Goal: Contribute content: Add original content to the website for others to see

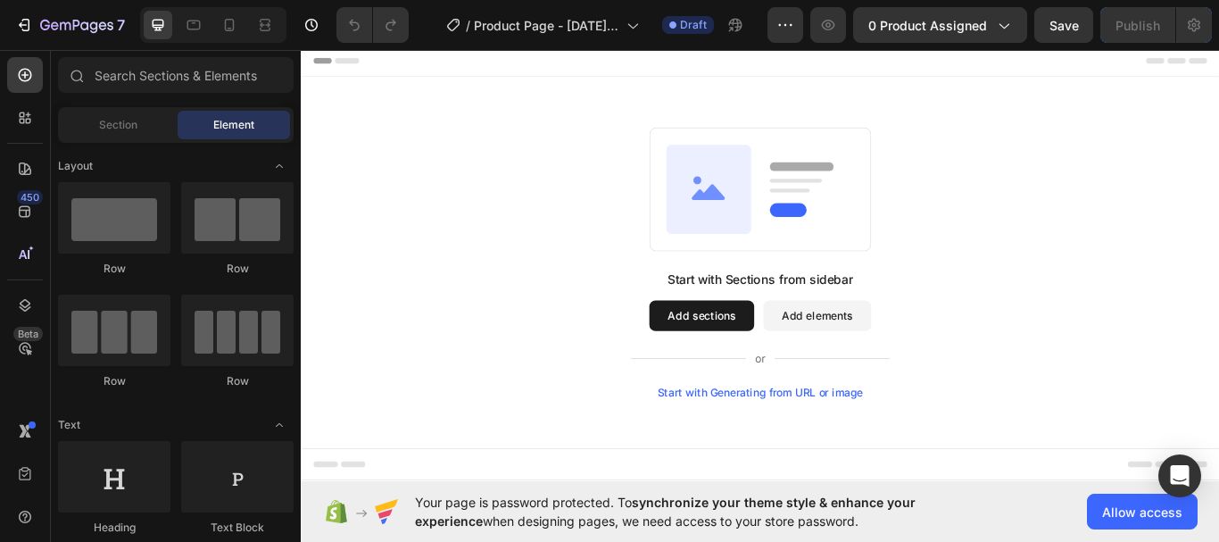
click at [230, 117] on span "Element" at bounding box center [233, 125] width 41 height 16
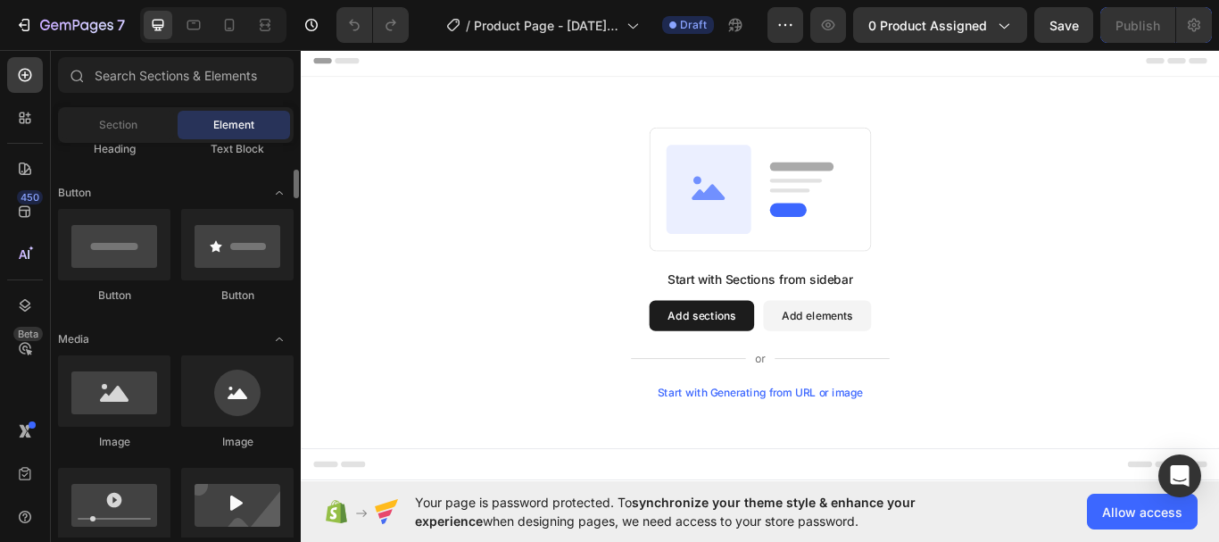
scroll to position [482, 0]
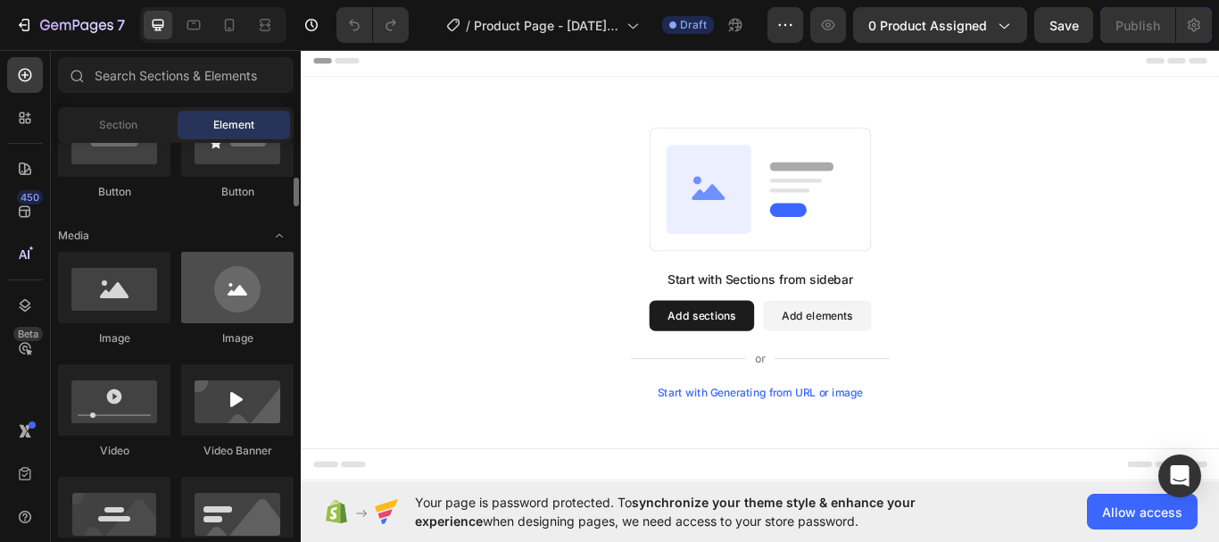
drag, startPoint x: 104, startPoint y: 305, endPoint x: 241, endPoint y: 291, distance: 138.2
click at [113, 301] on div at bounding box center [114, 287] width 112 height 71
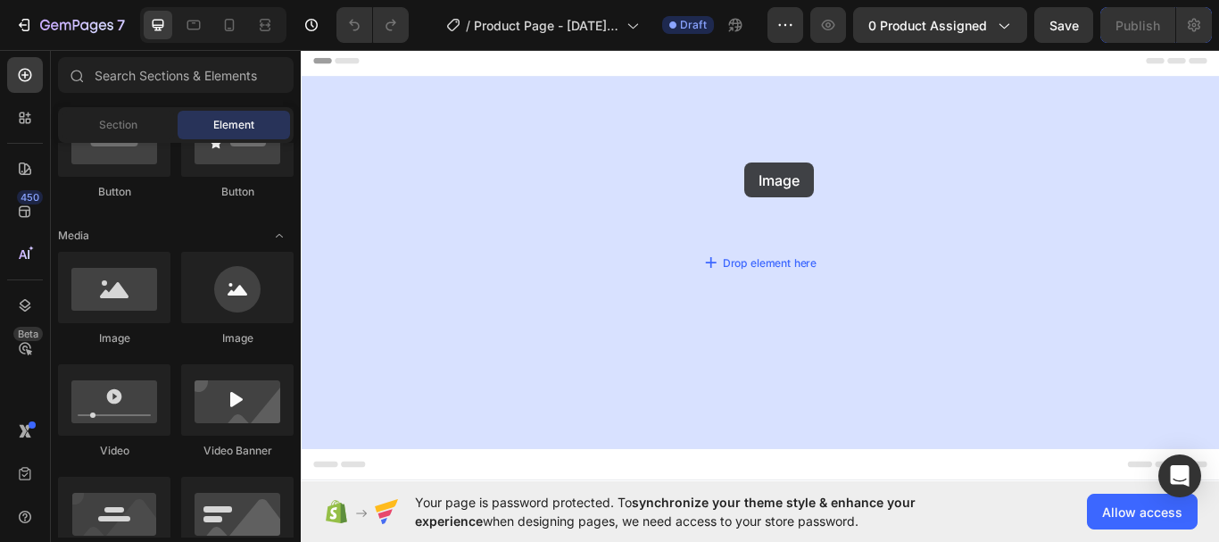
drag, startPoint x: 542, startPoint y: 336, endPoint x: 818, endPoint y: 182, distance: 316.8
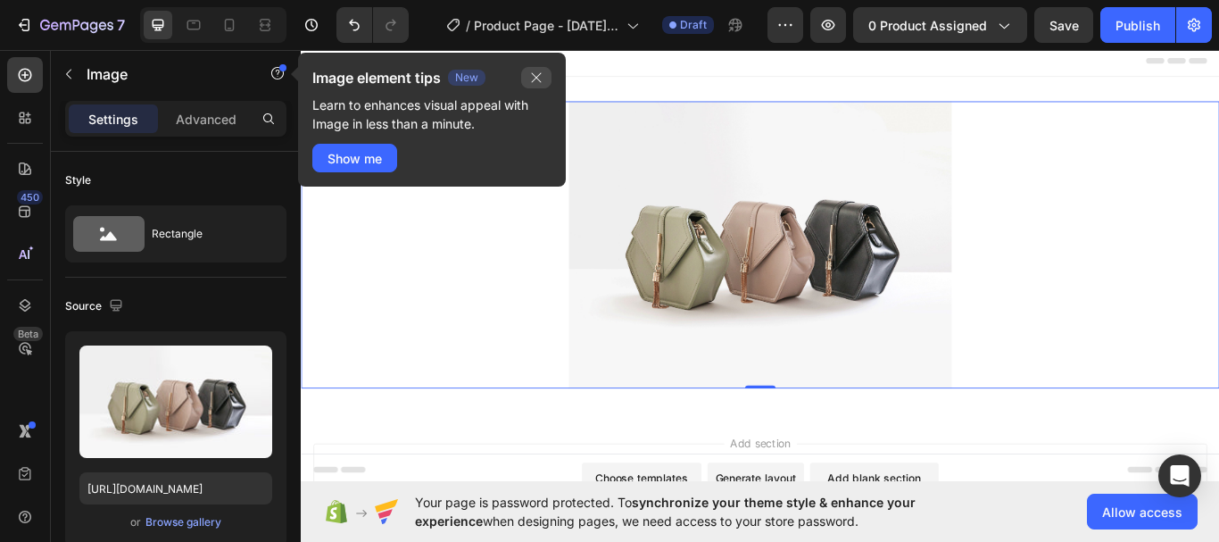
click at [530, 80] on icon "button" at bounding box center [536, 77] width 14 height 14
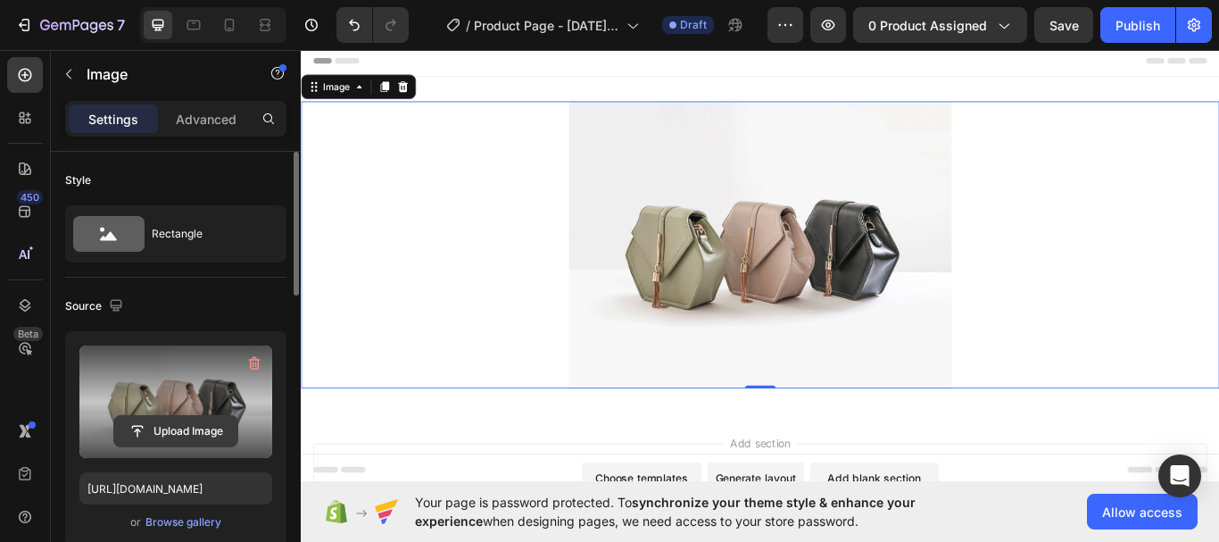
click at [166, 436] on input "file" at bounding box center [175, 431] width 123 height 30
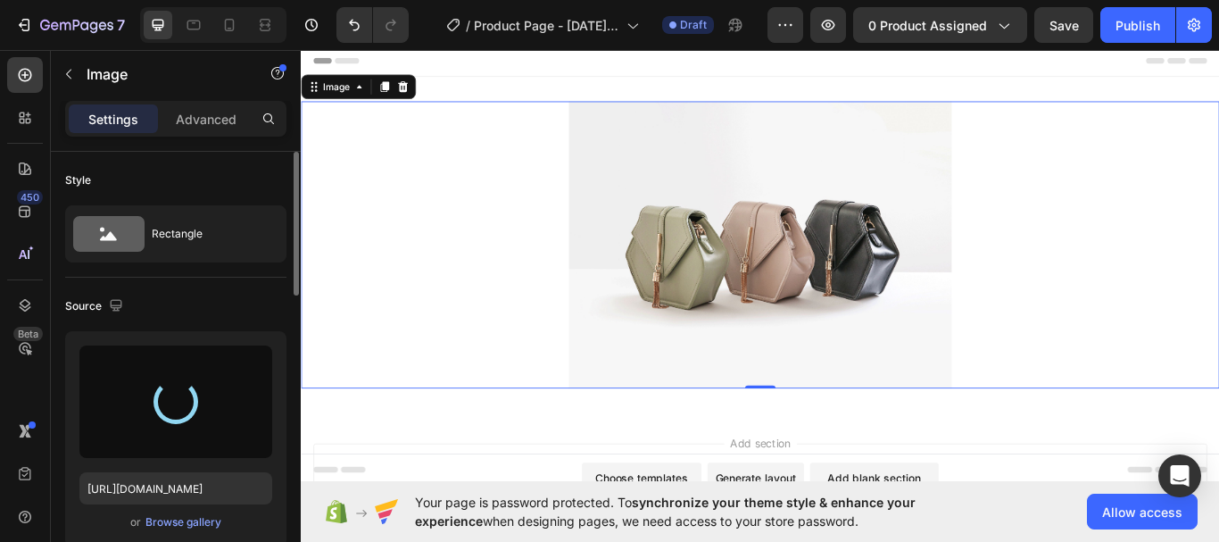
type input "[URL][DOMAIN_NAME]"
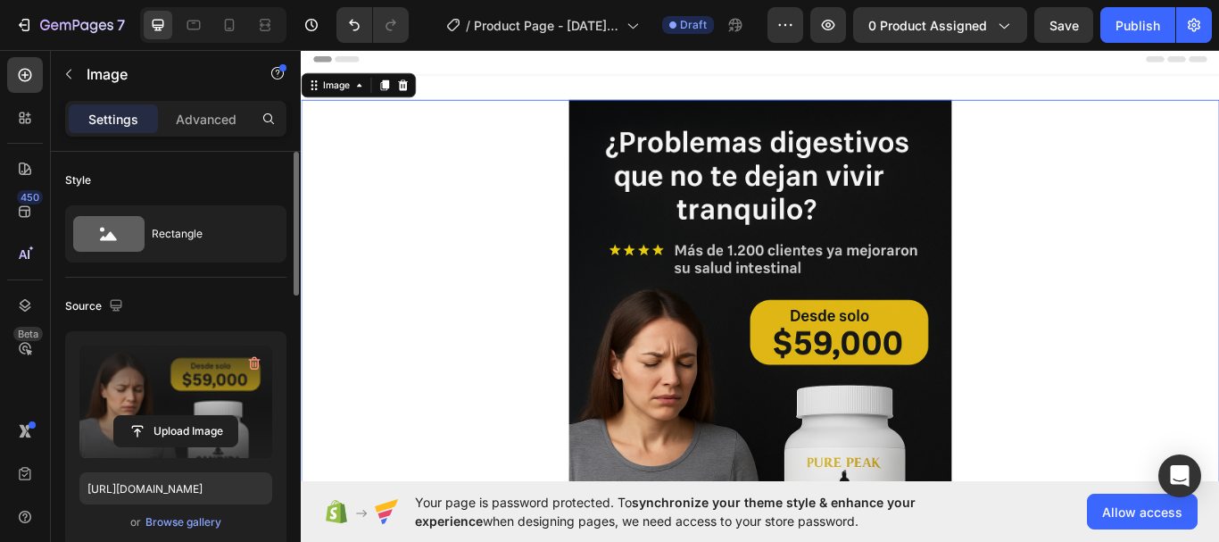
scroll to position [0, 0]
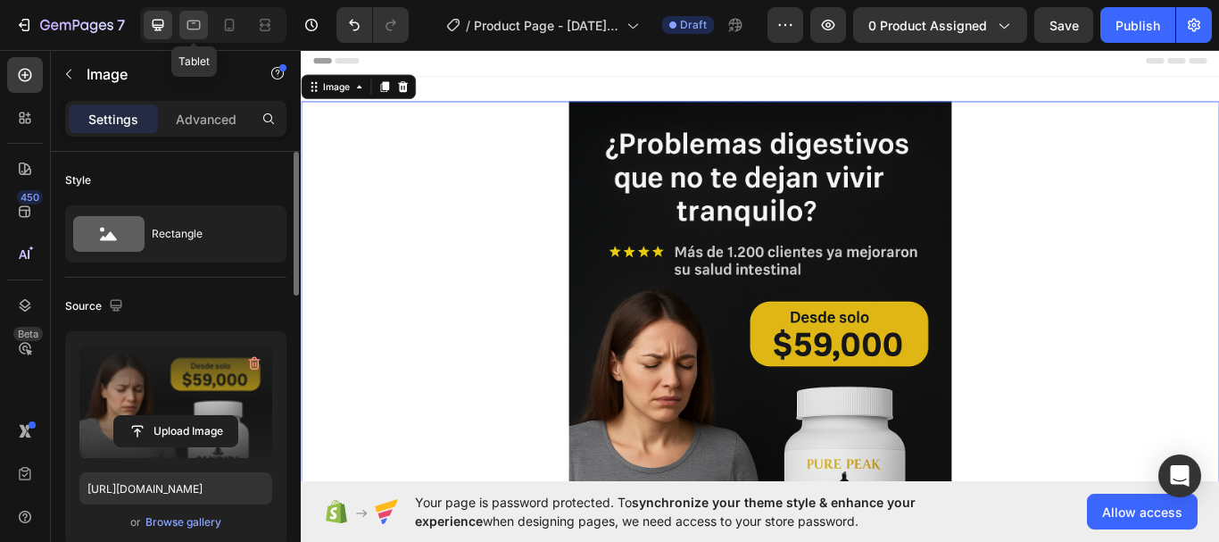
click at [194, 23] on icon at bounding box center [194, 23] width 4 height 2
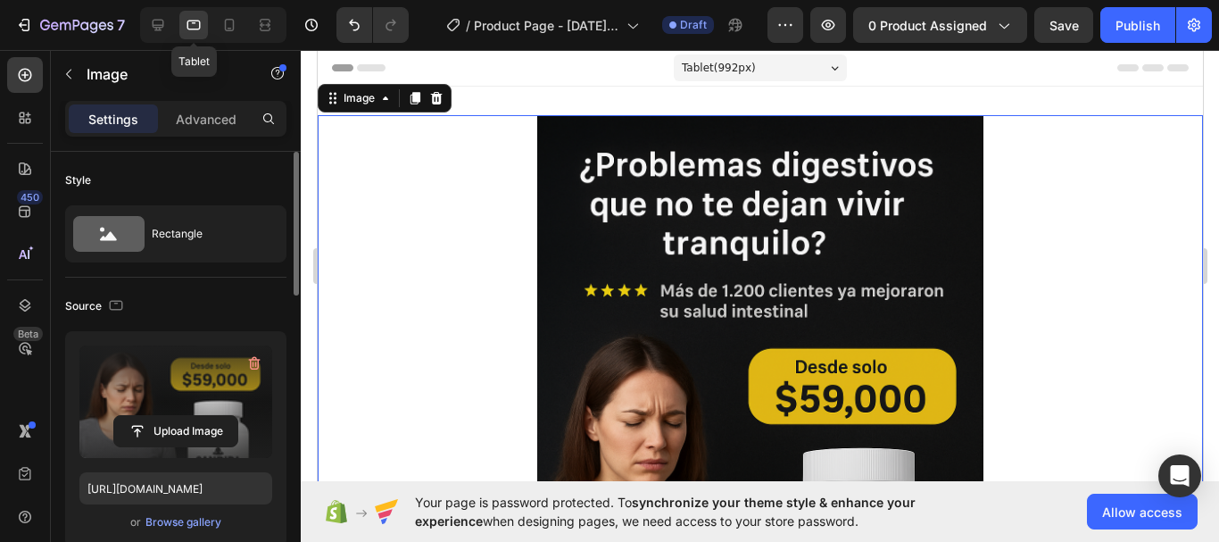
scroll to position [3, 0]
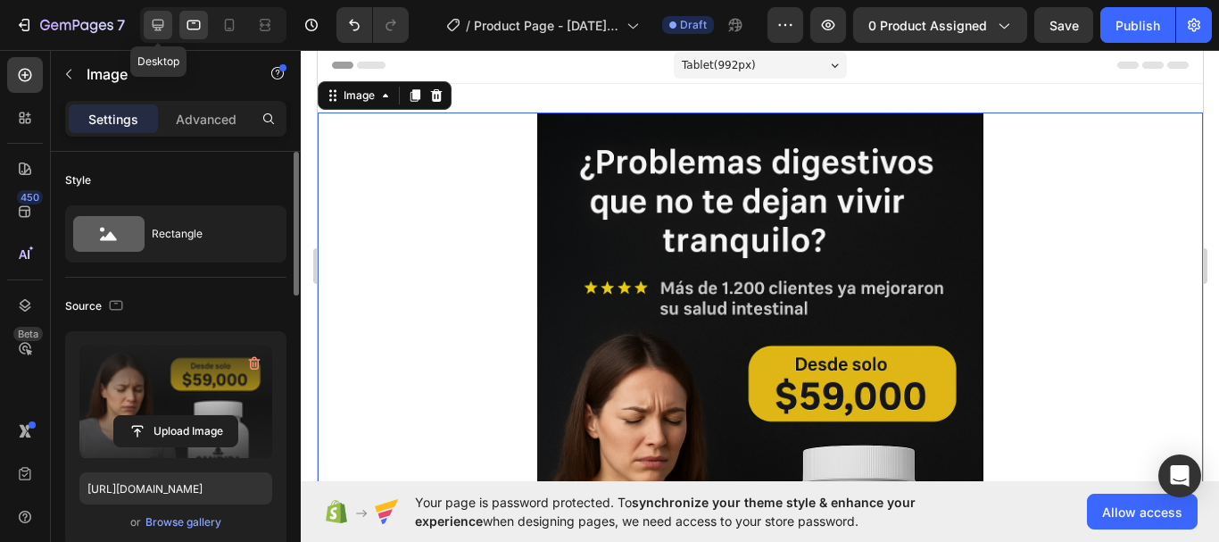
click at [156, 21] on icon at bounding box center [158, 25] width 18 height 18
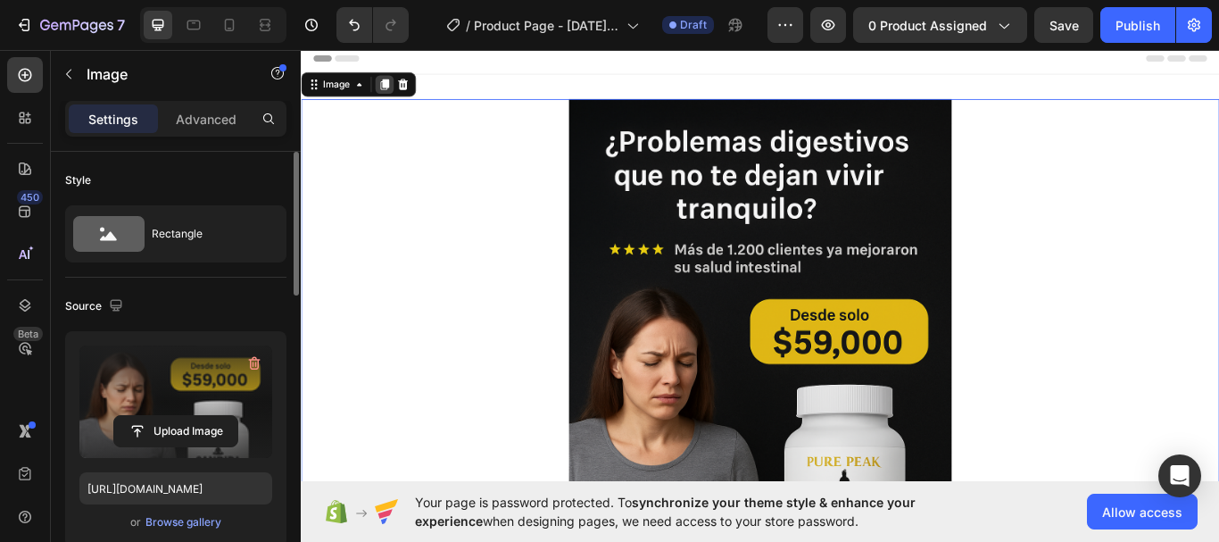
click at [402, 86] on icon at bounding box center [399, 91] width 10 height 12
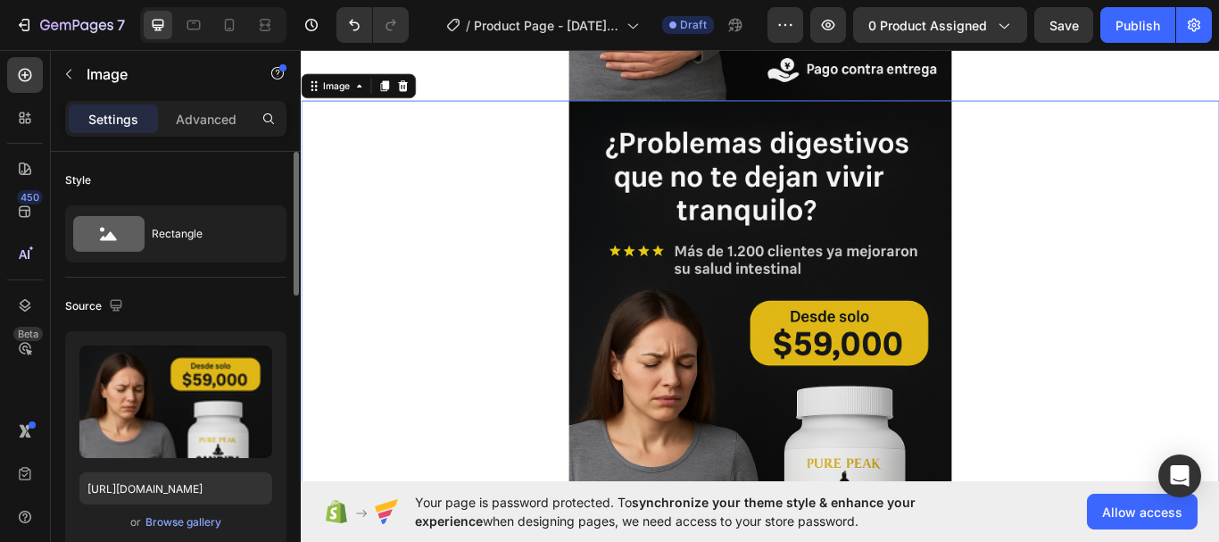
scroll to position [672, 0]
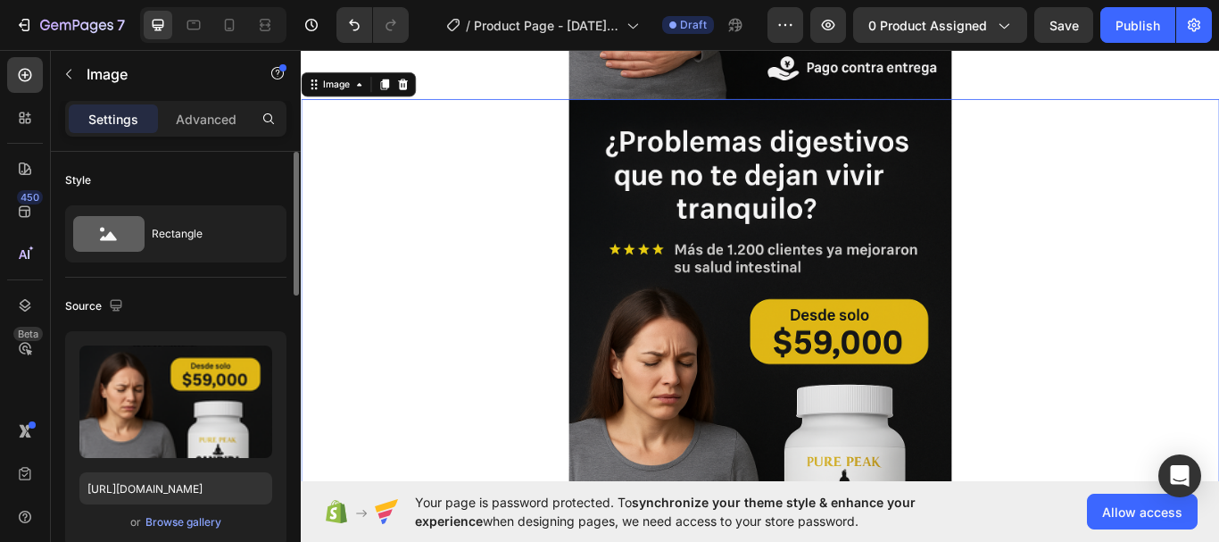
click at [477, 327] on div at bounding box center [836, 442] width 1071 height 669
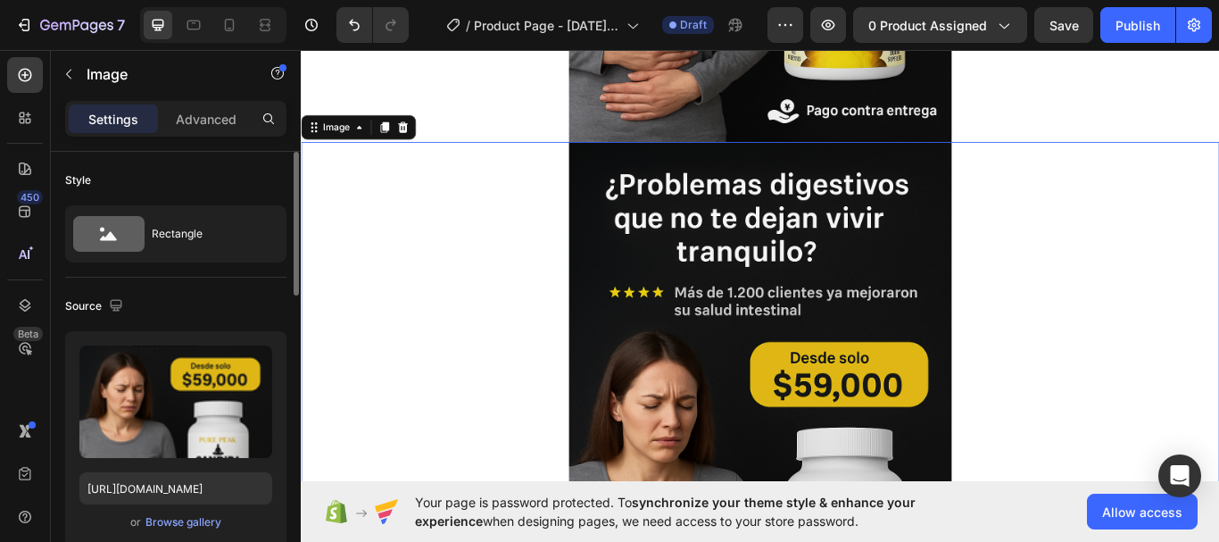
scroll to position [707, 0]
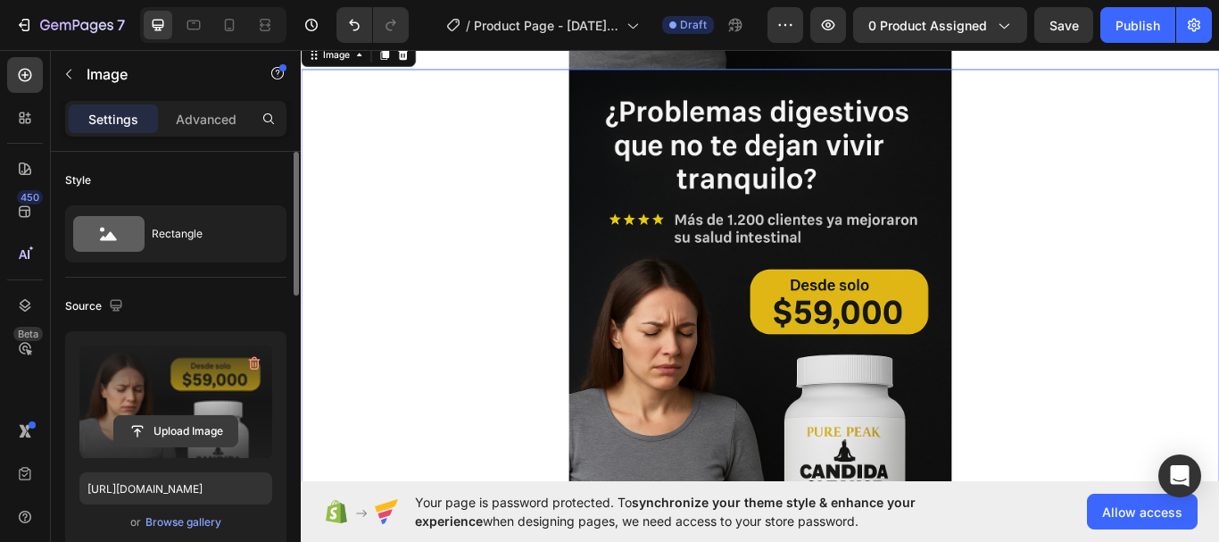
click at [173, 428] on input "file" at bounding box center [175, 431] width 123 height 30
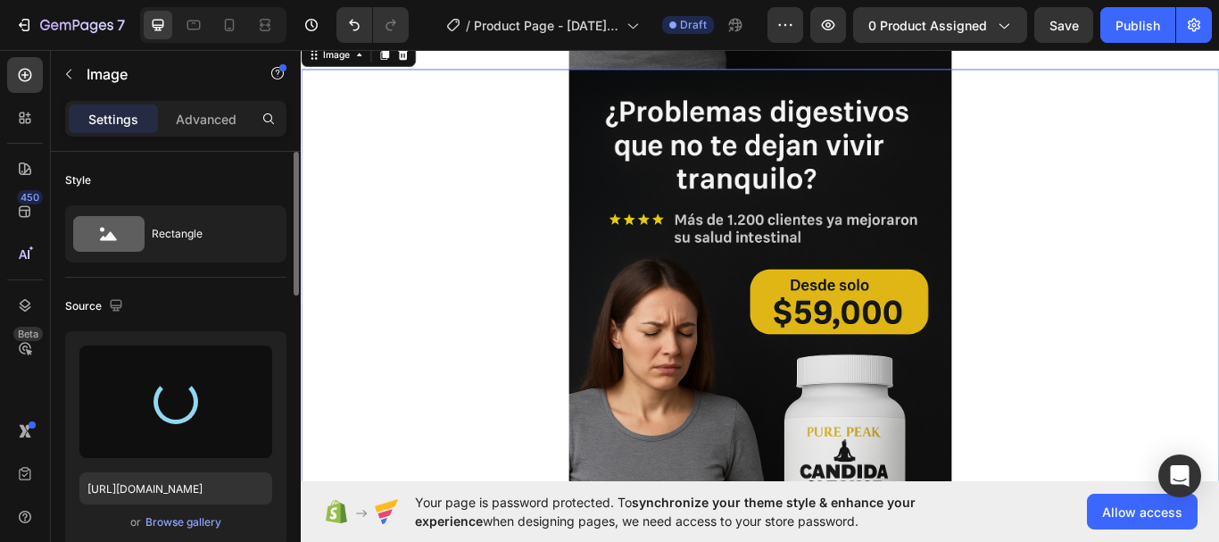
type input "[URL][DOMAIN_NAME]"
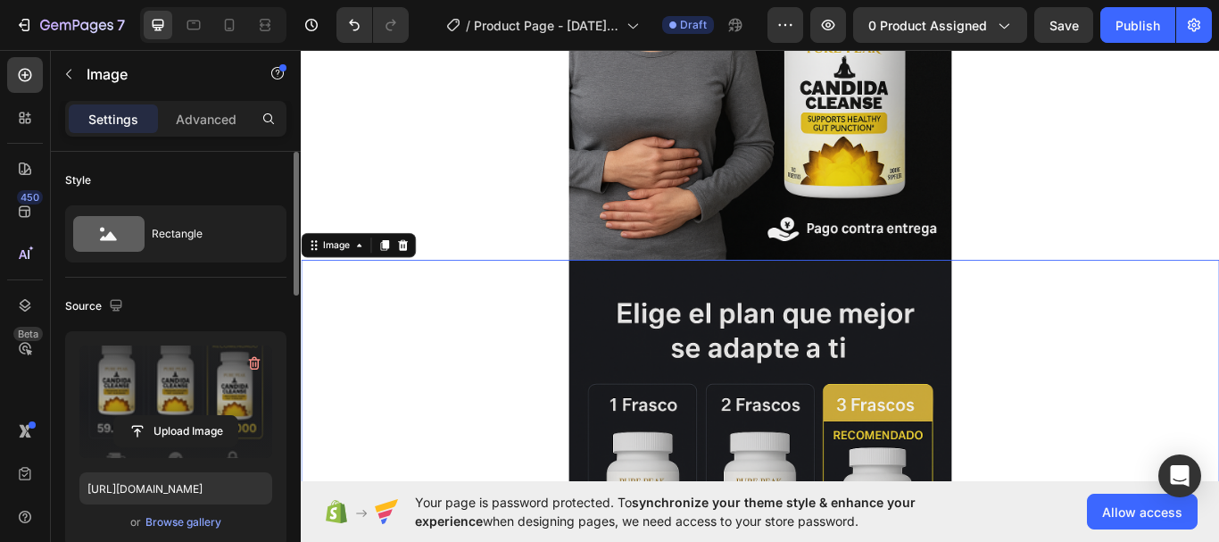
scroll to position [482, 0]
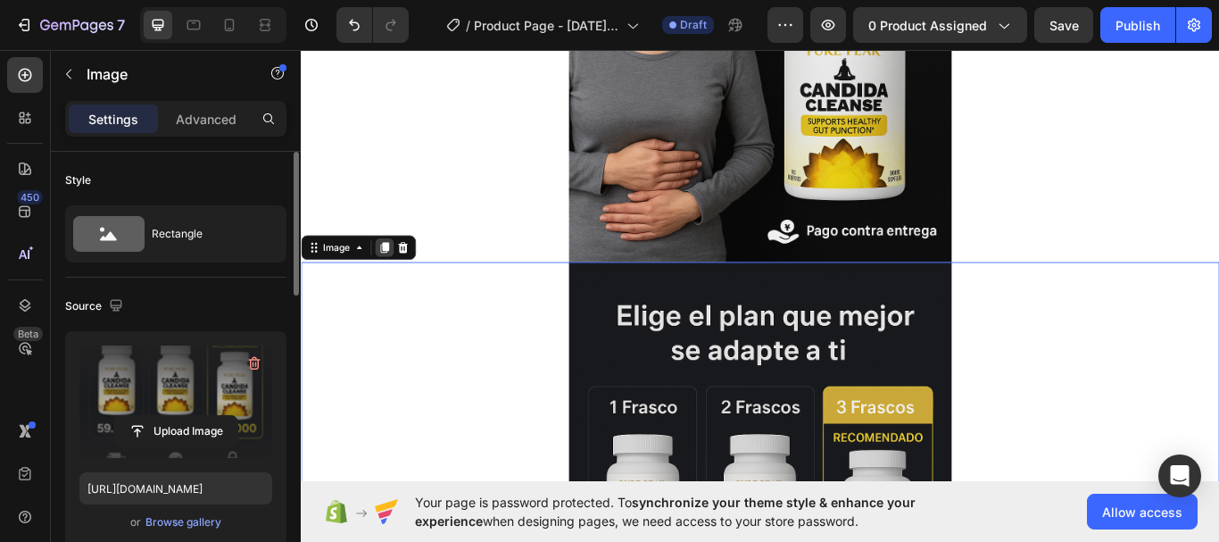
click at [396, 286] on icon at bounding box center [398, 281] width 14 height 14
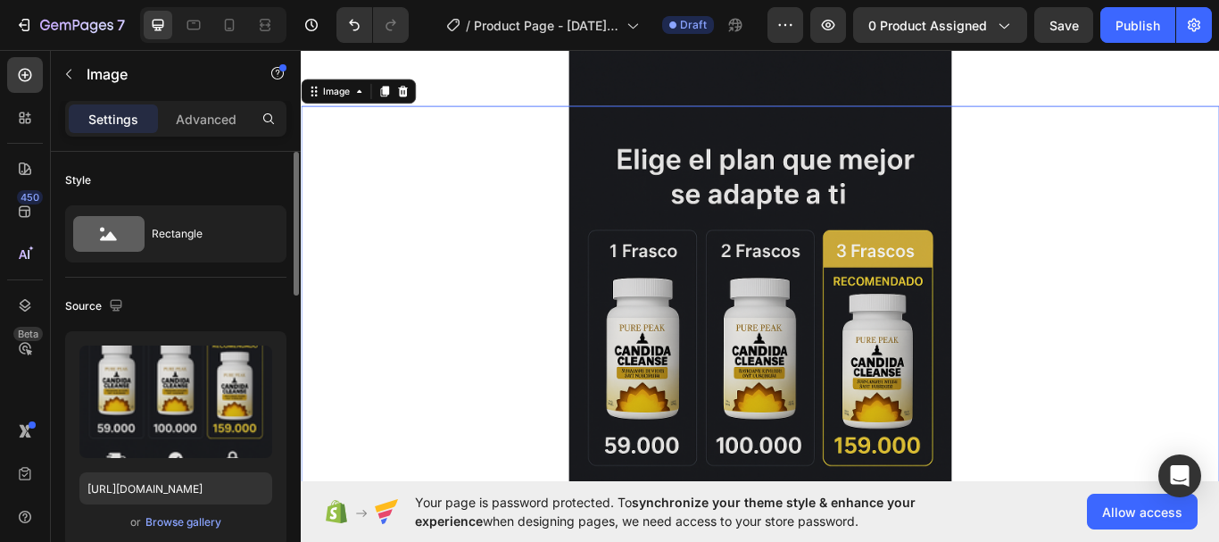
scroll to position [1341, 0]
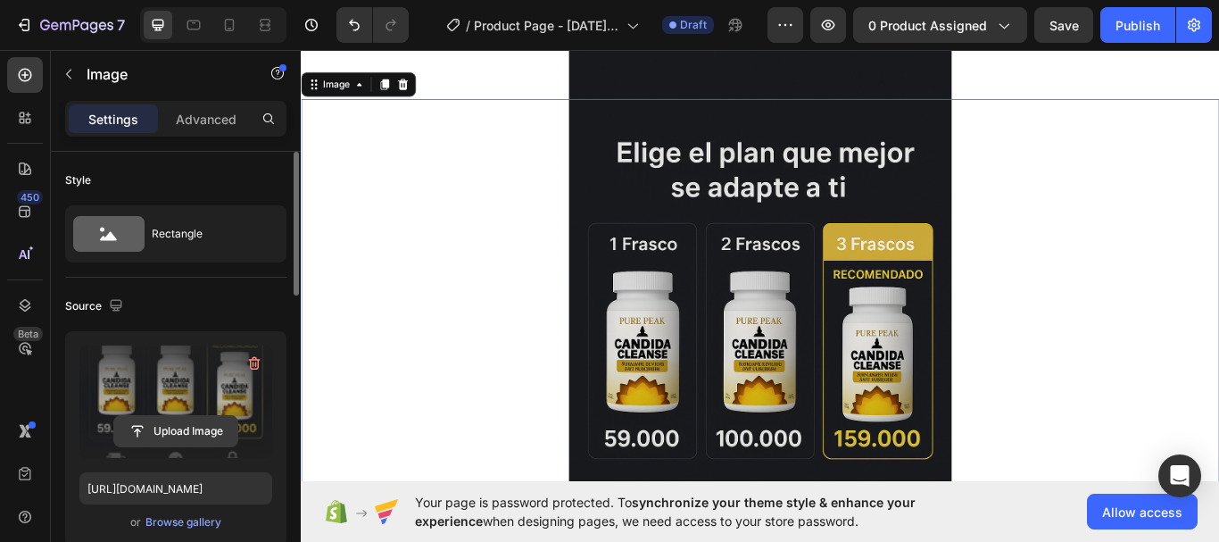
click at [178, 427] on input "file" at bounding box center [175, 431] width 123 height 30
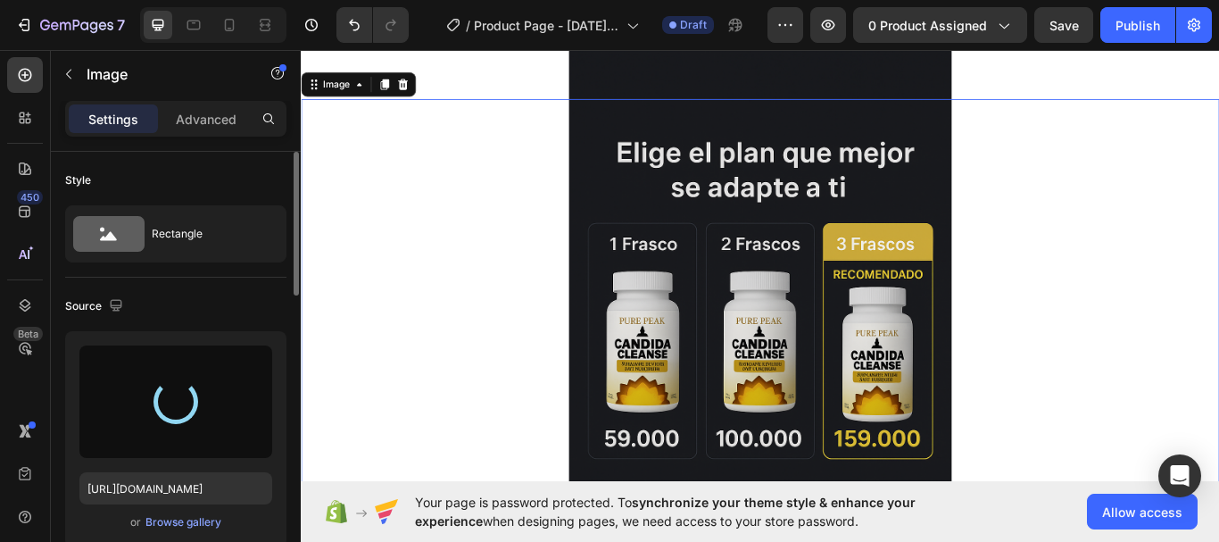
type input "[URL][DOMAIN_NAME]"
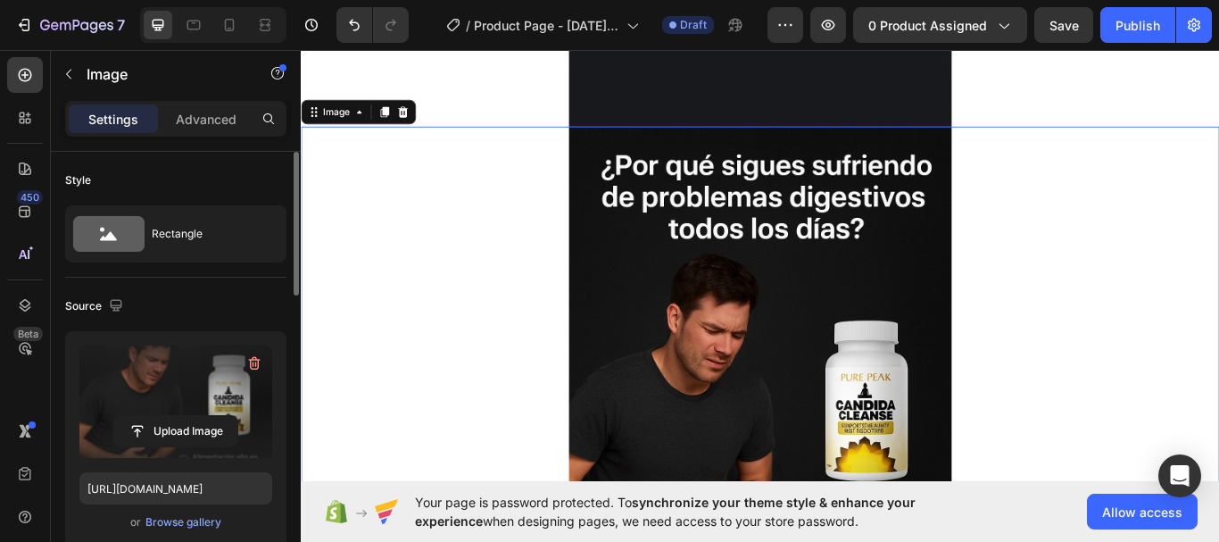
scroll to position [1266, 0]
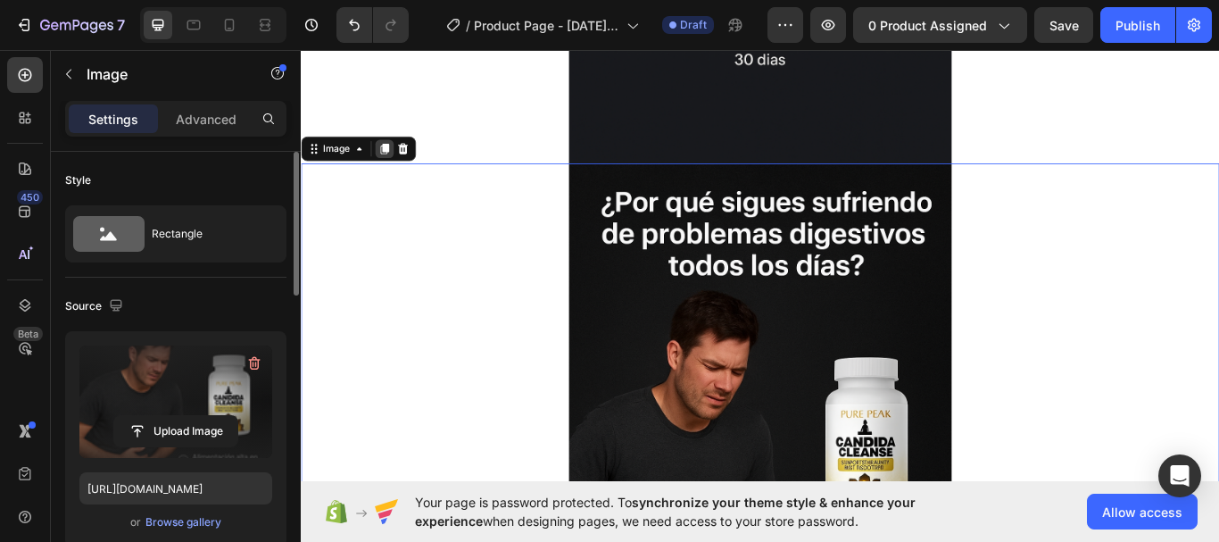
click at [396, 172] on icon at bounding box center [398, 166] width 14 height 14
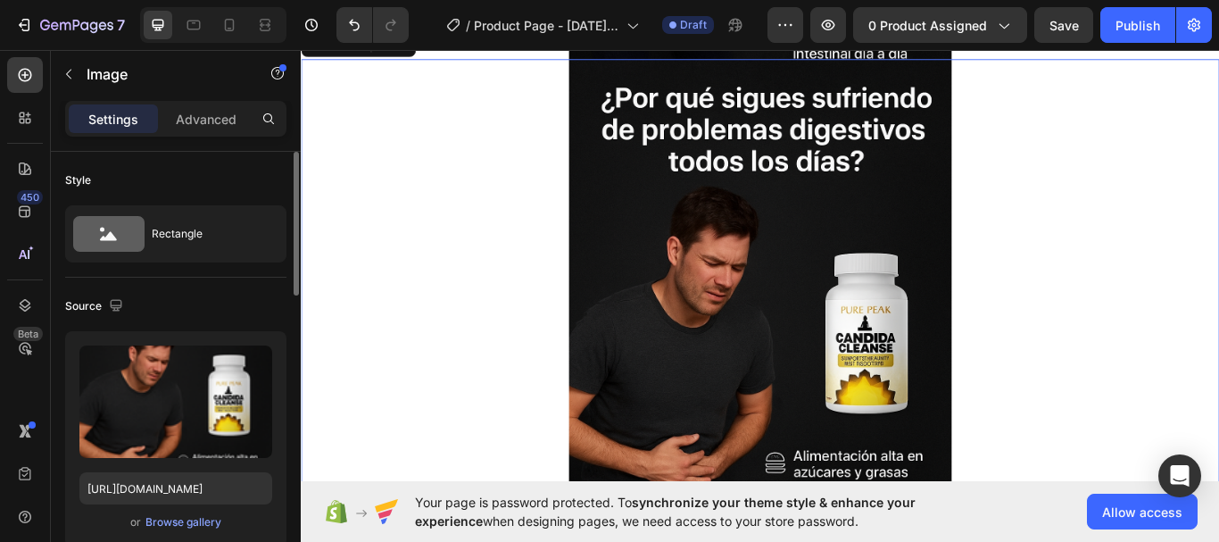
scroll to position [2083, 0]
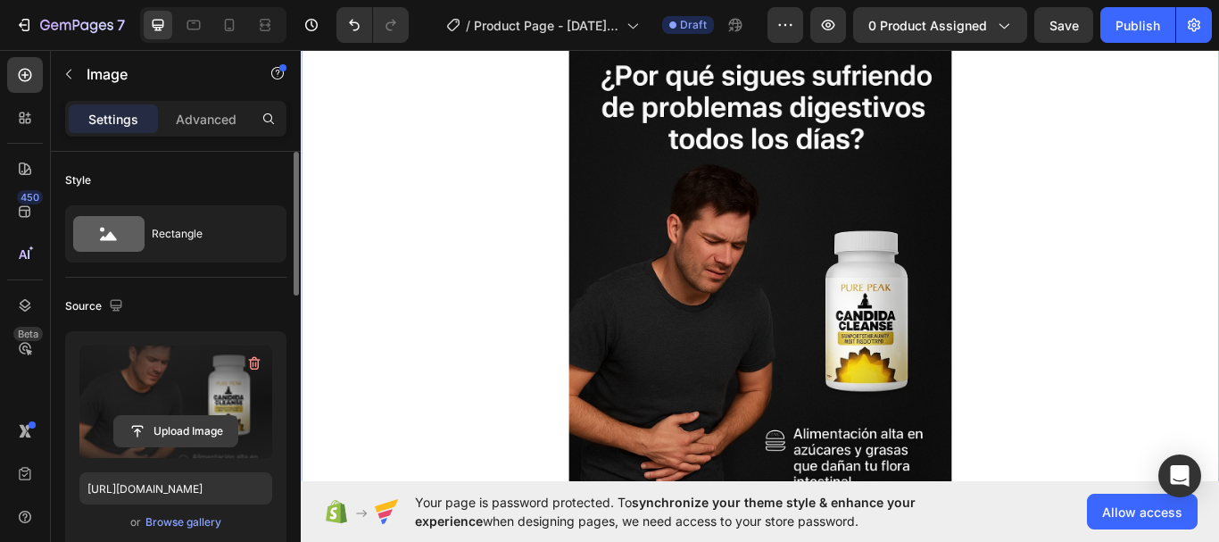
click at [182, 435] on input "file" at bounding box center [175, 431] width 123 height 30
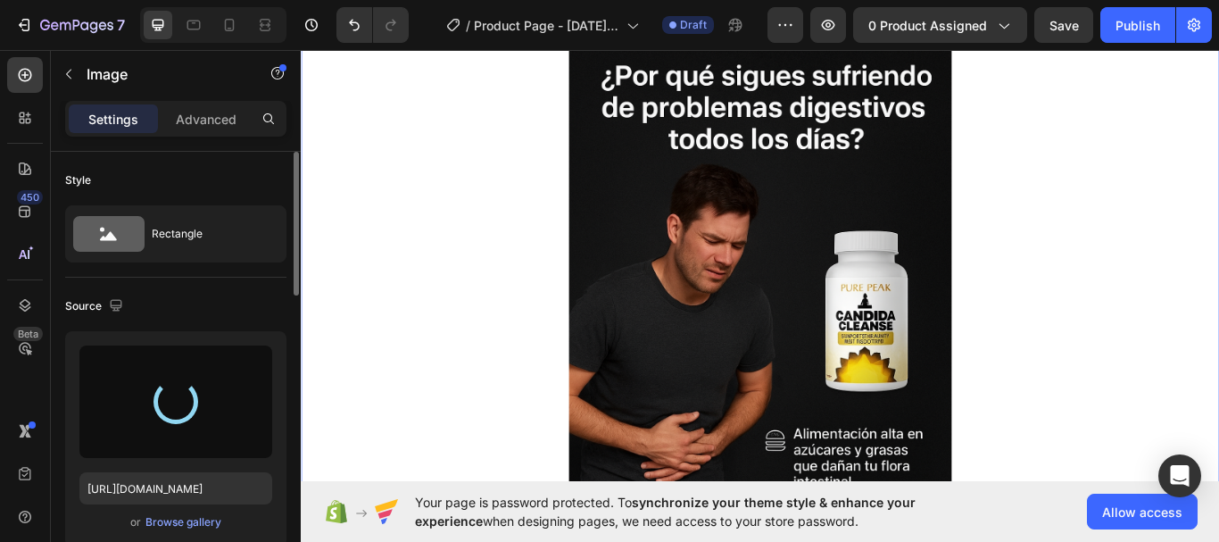
type input "[URL][DOMAIN_NAME]"
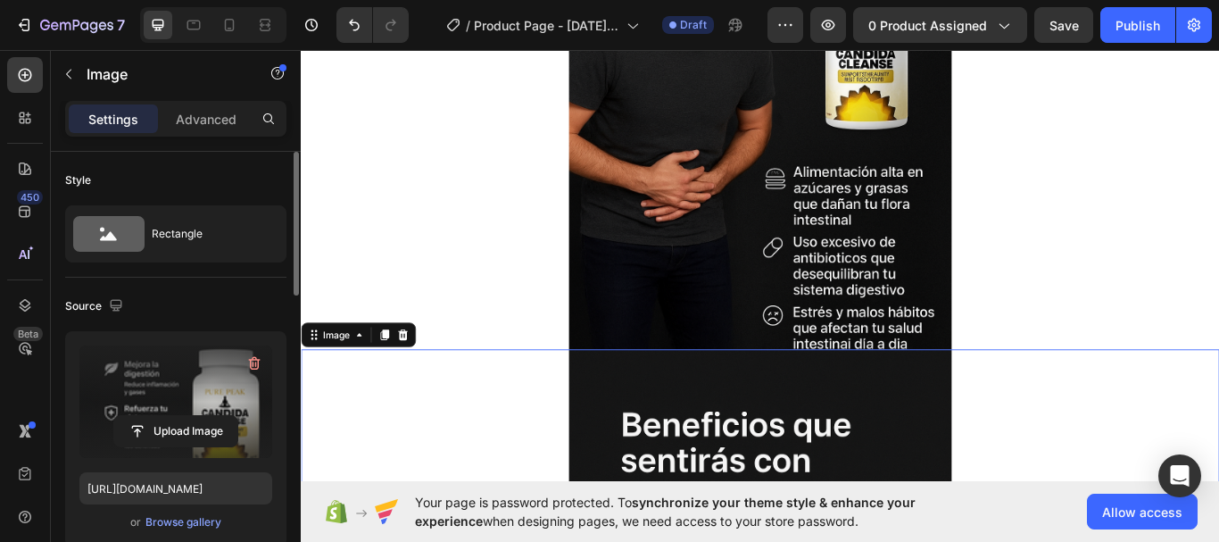
scroll to position [1704, 0]
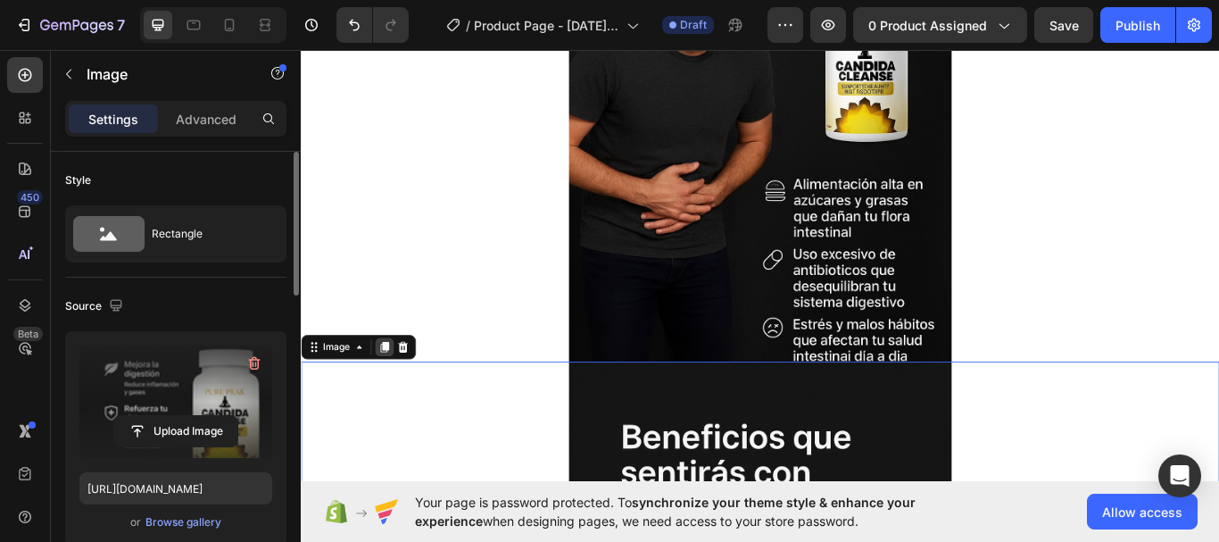
click at [402, 399] on icon at bounding box center [399, 397] width 10 height 12
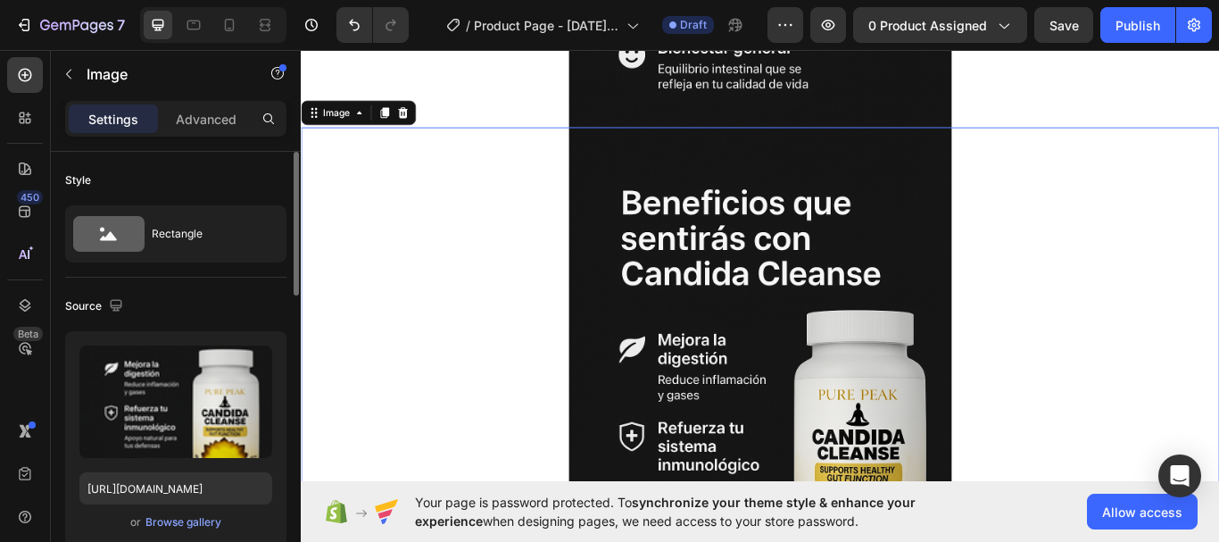
scroll to position [2650, 0]
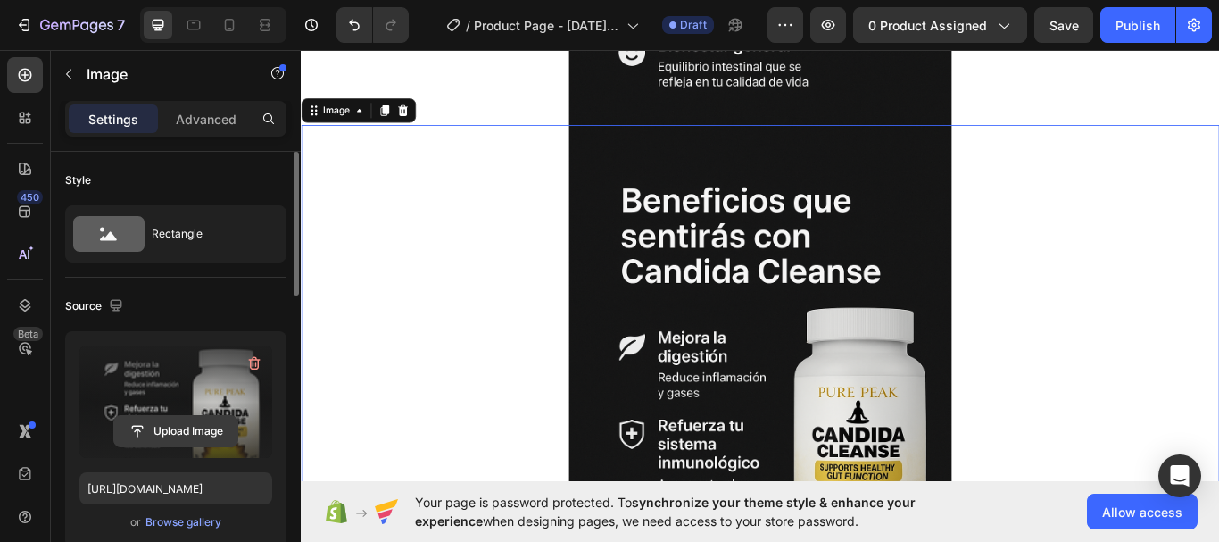
click at [170, 427] on input "file" at bounding box center [175, 431] width 123 height 30
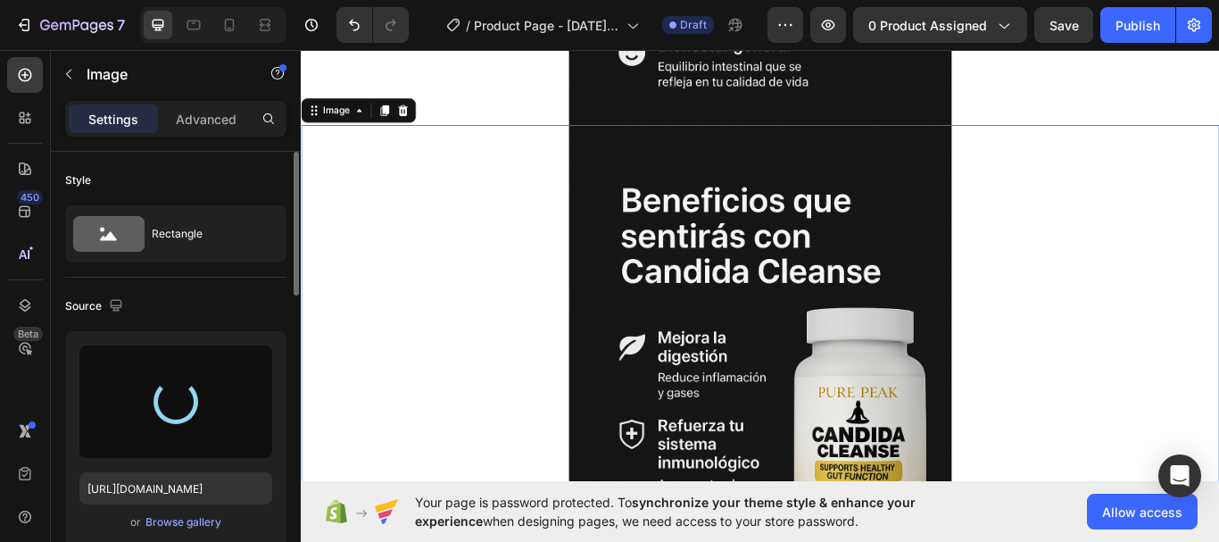
type input "[URL][DOMAIN_NAME]"
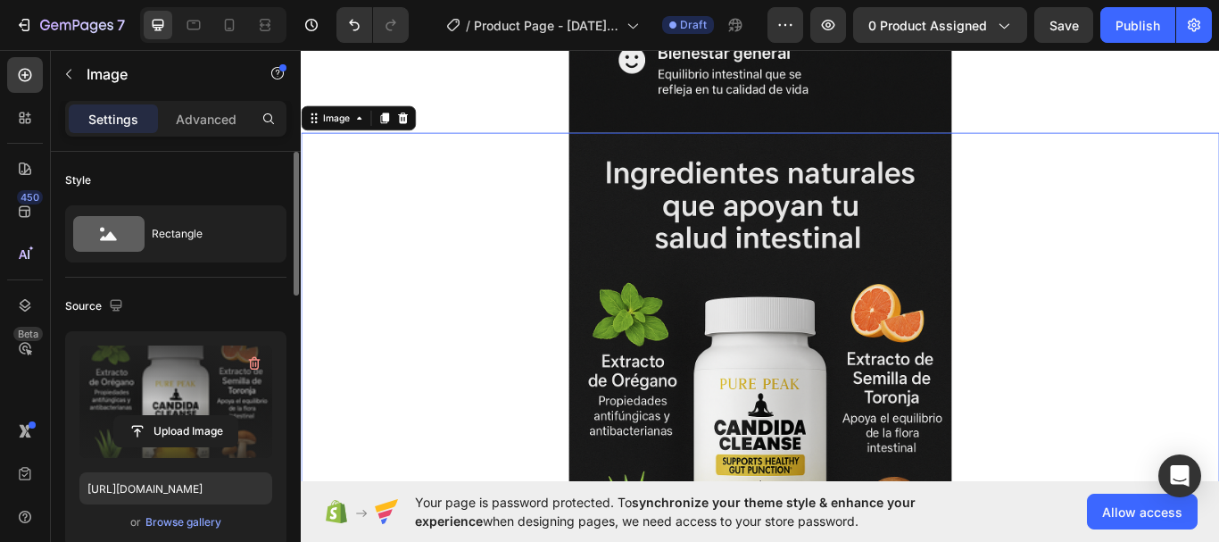
scroll to position [2682, 0]
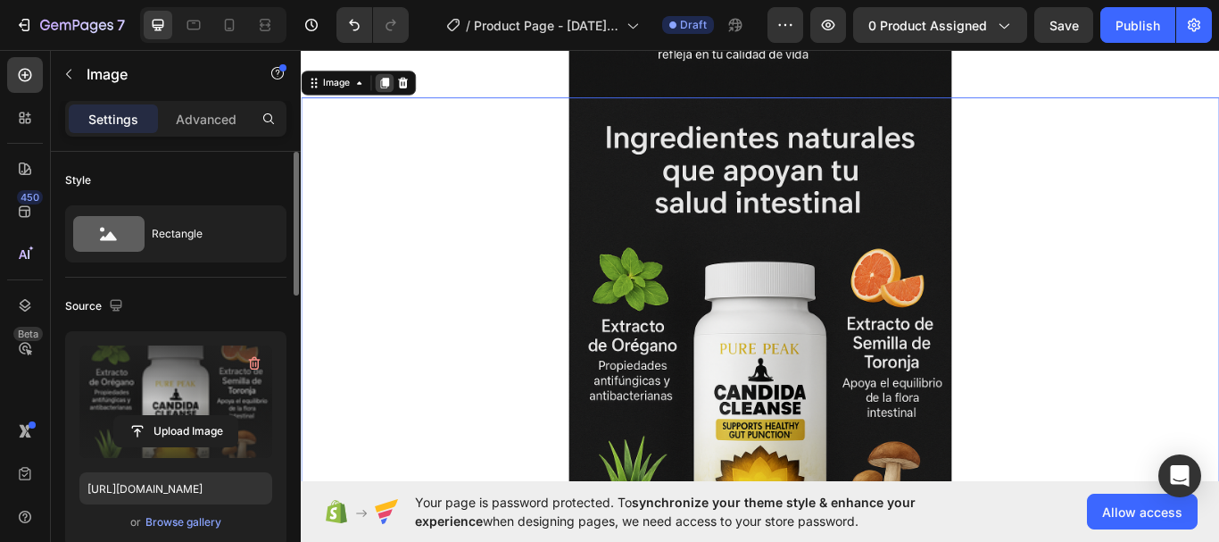
click at [398, 93] on icon at bounding box center [398, 89] width 14 height 14
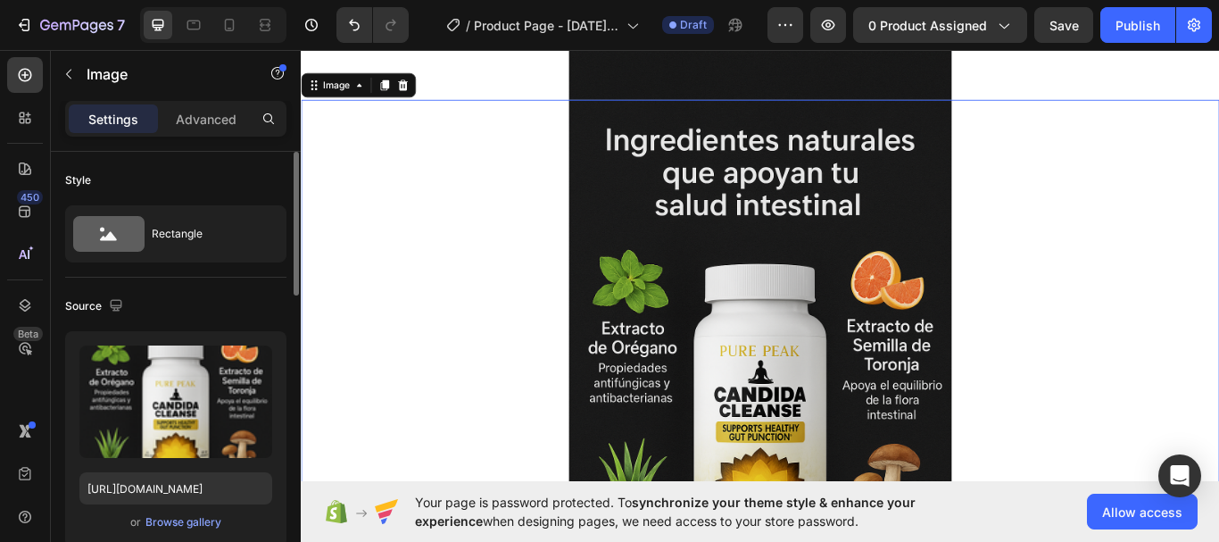
scroll to position [3349, 0]
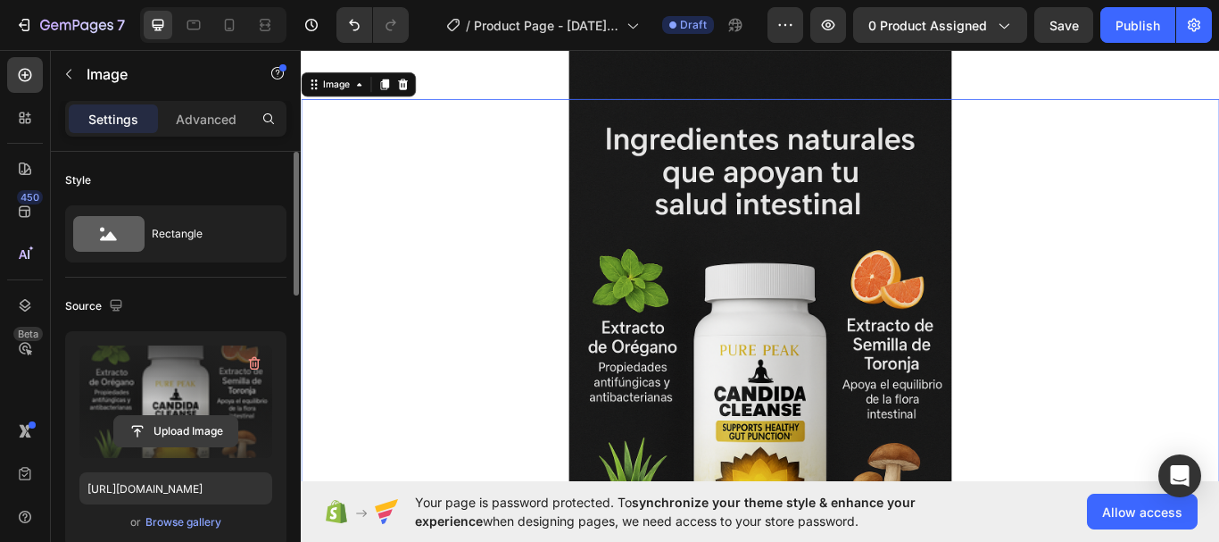
click at [200, 439] on input "file" at bounding box center [175, 431] width 123 height 30
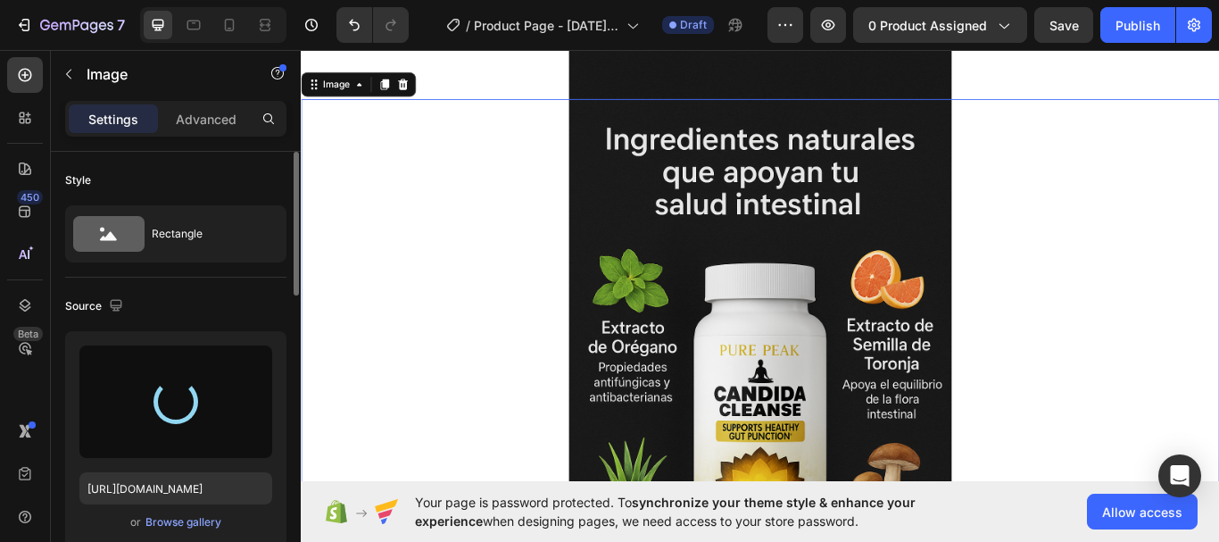
type input "[URL][DOMAIN_NAME]"
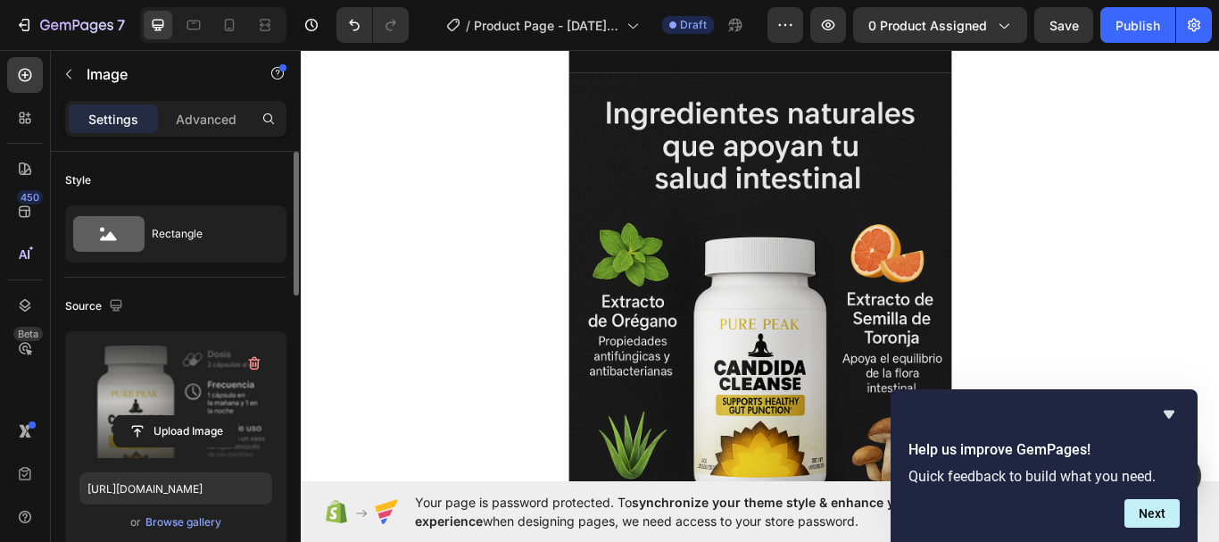
scroll to position [2567, 0]
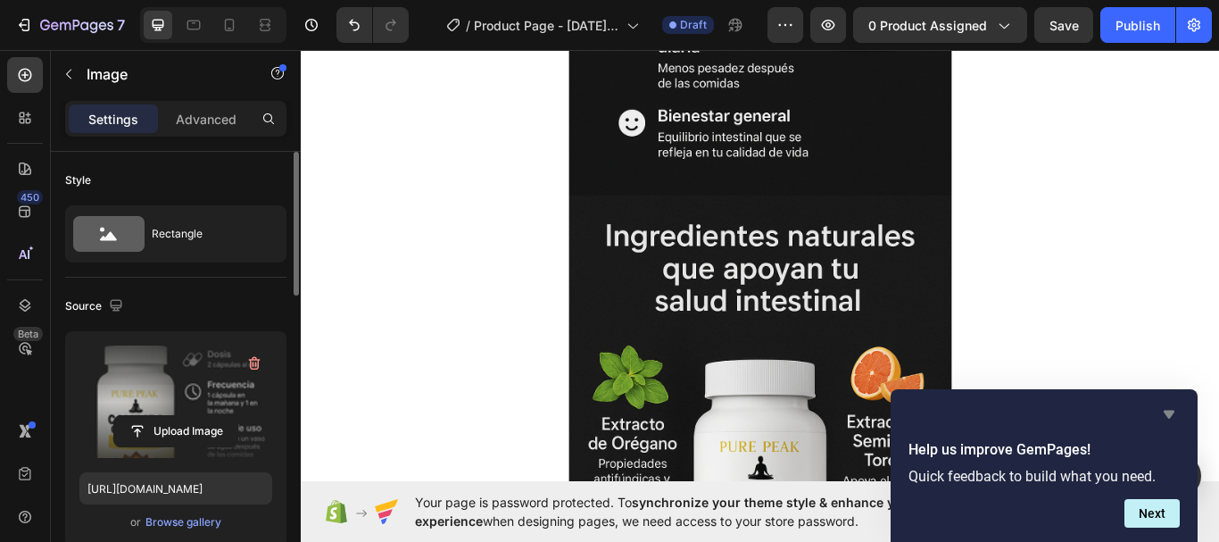
click at [1169, 410] on icon "Hide survey" at bounding box center [1168, 413] width 21 height 21
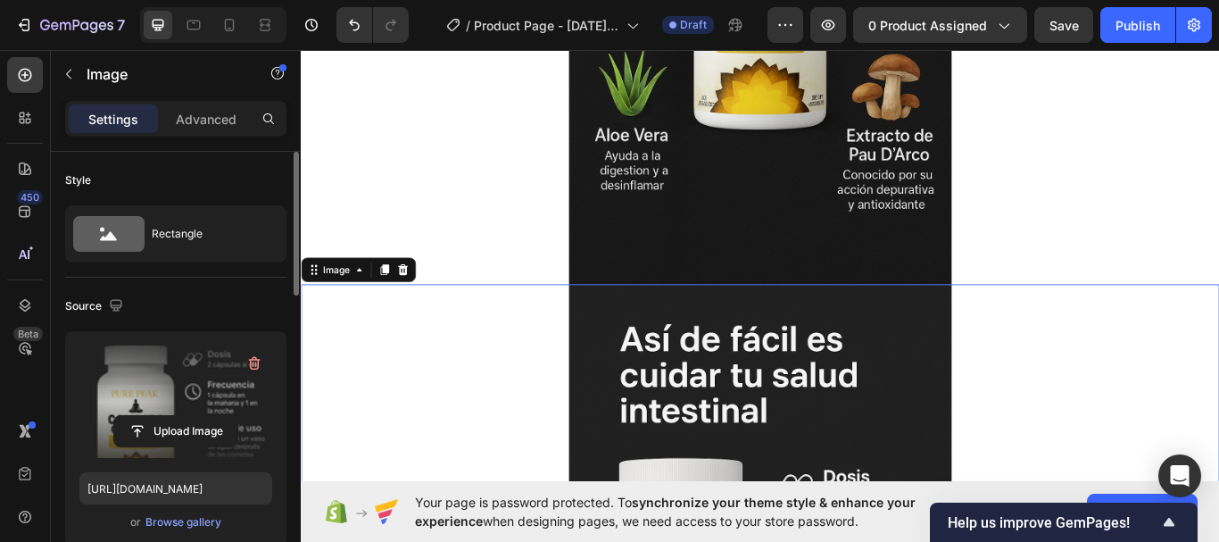
scroll to position [3214, 0]
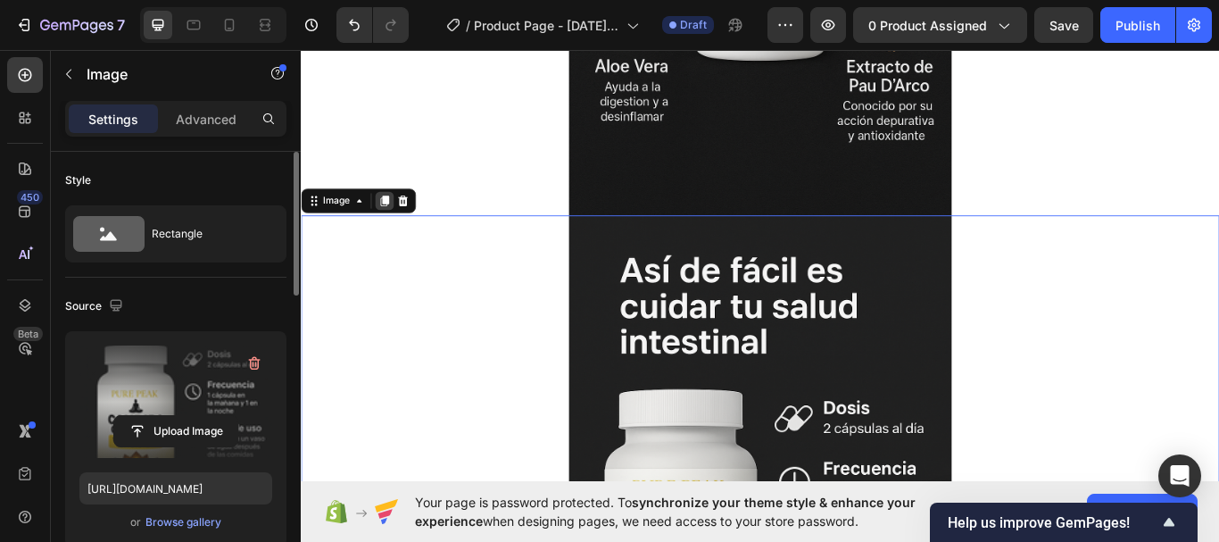
click at [398, 228] on icon at bounding box center [399, 226] width 10 height 12
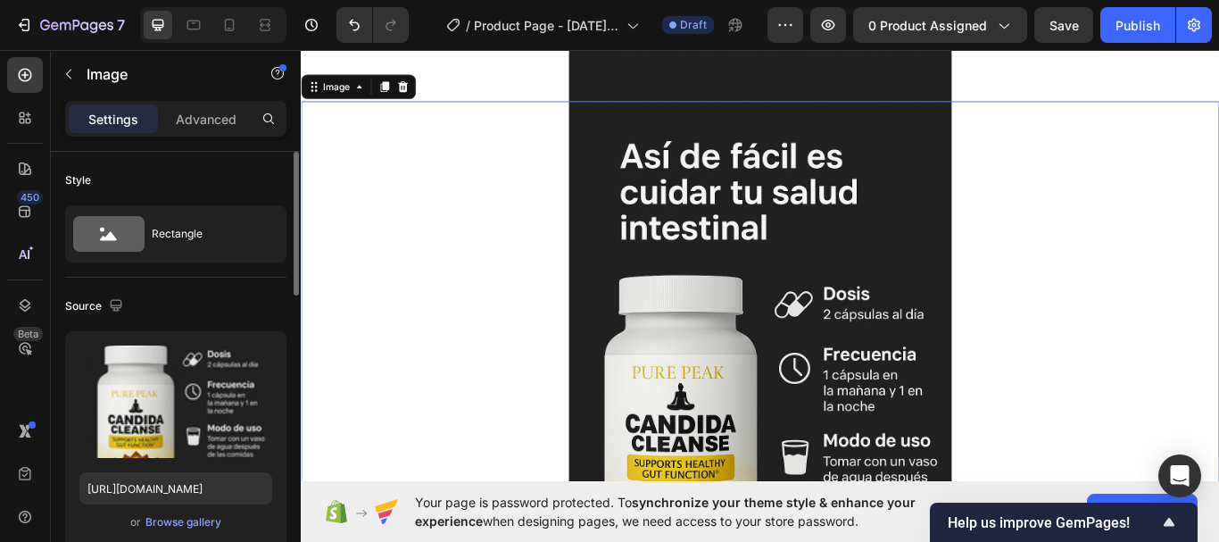
scroll to position [4018, 0]
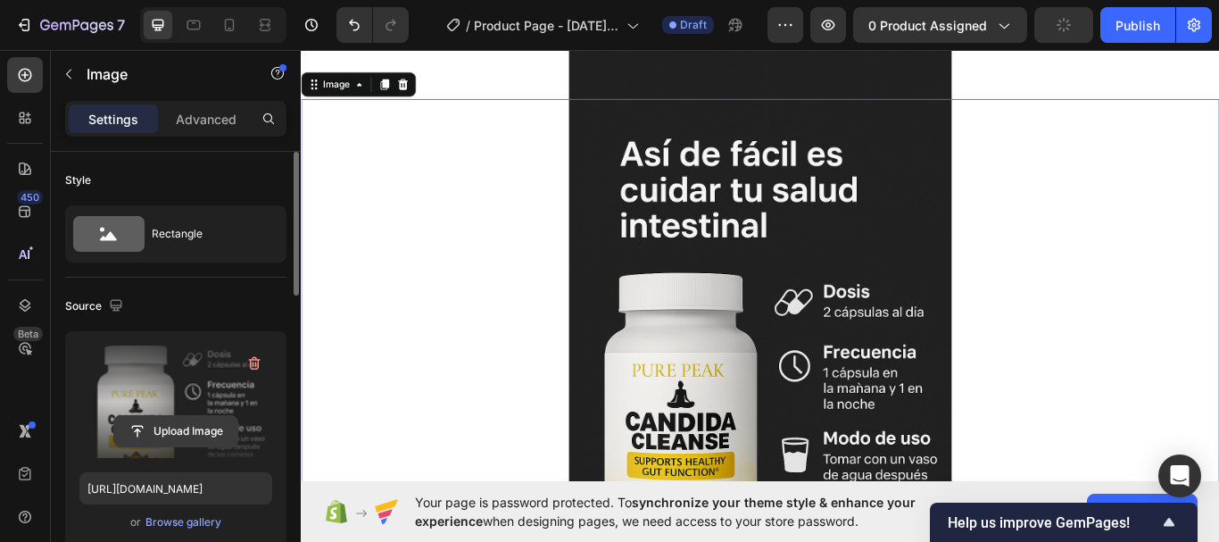
click at [169, 429] on input "file" at bounding box center [175, 431] width 123 height 30
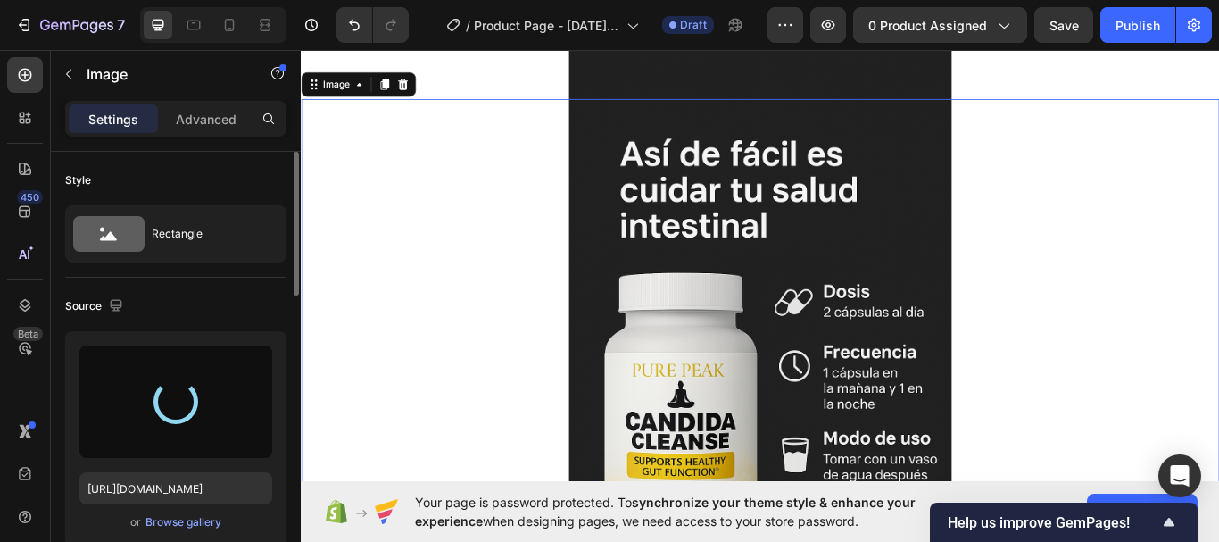
type input "[URL][DOMAIN_NAME]"
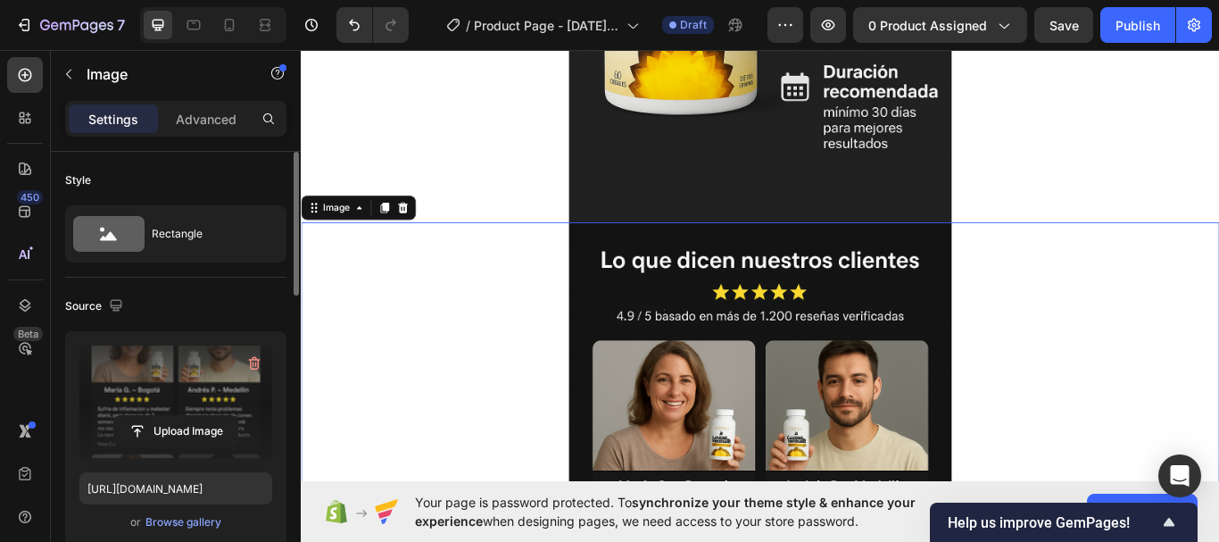
scroll to position [3860, 0]
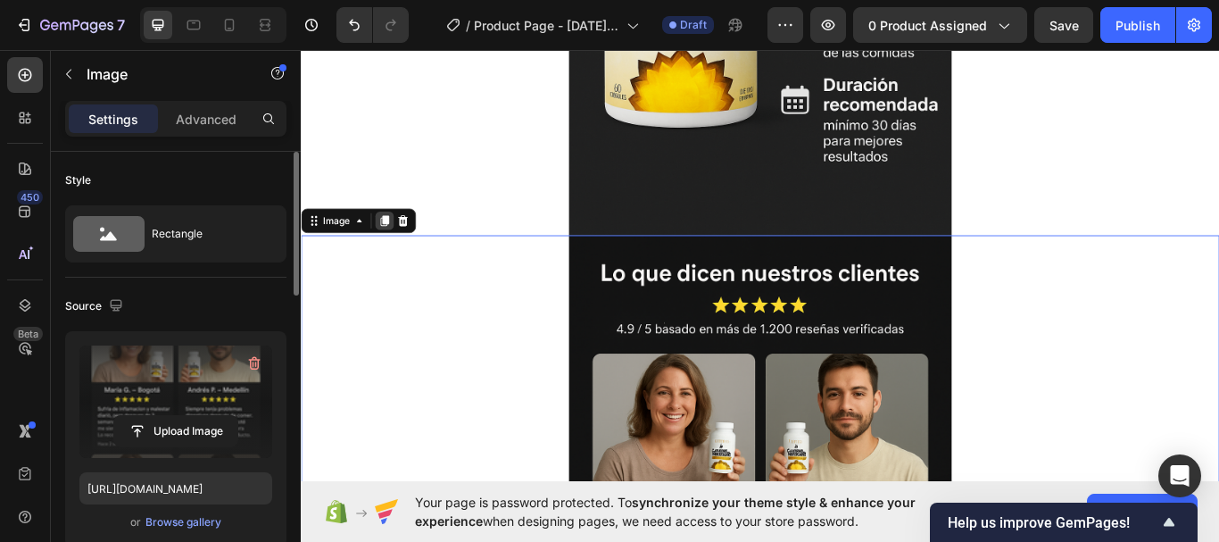
click at [399, 250] on icon at bounding box center [399, 250] width 10 height 12
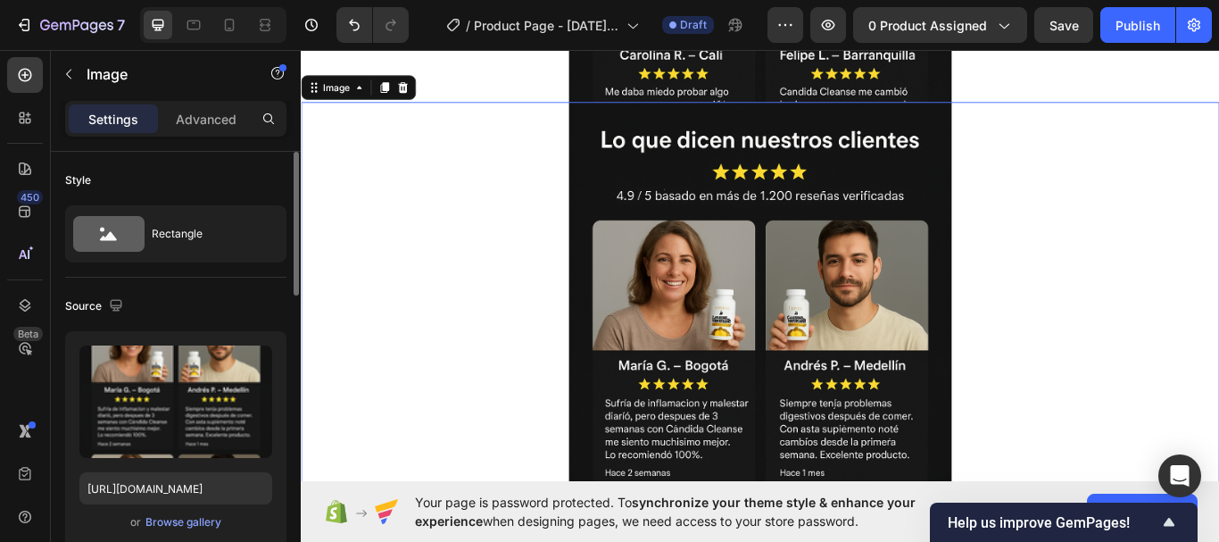
scroll to position [4688, 0]
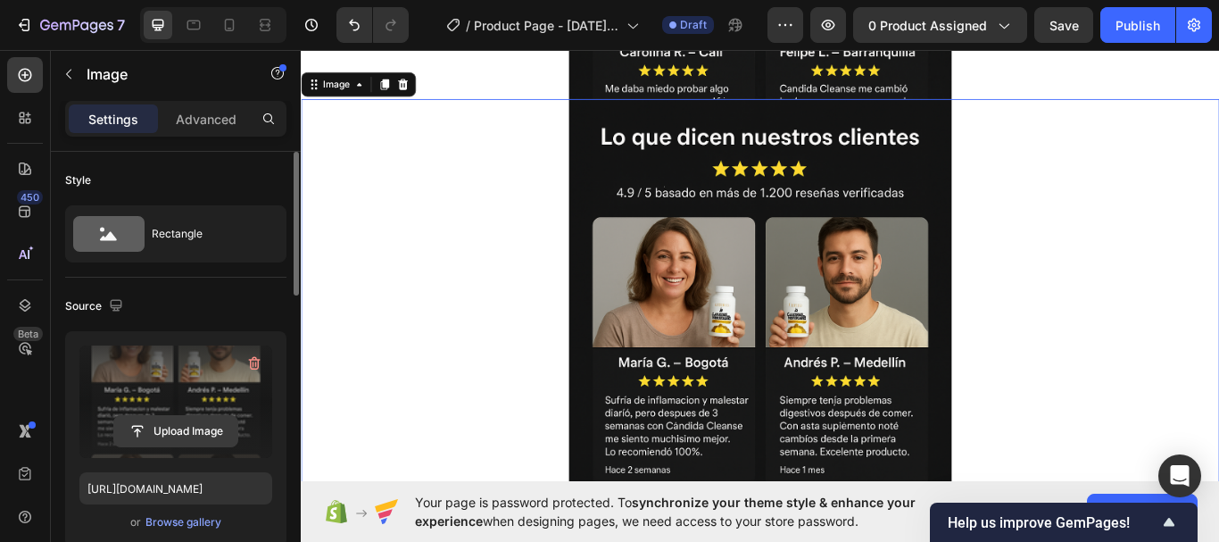
click at [183, 435] on input "file" at bounding box center [175, 431] width 123 height 30
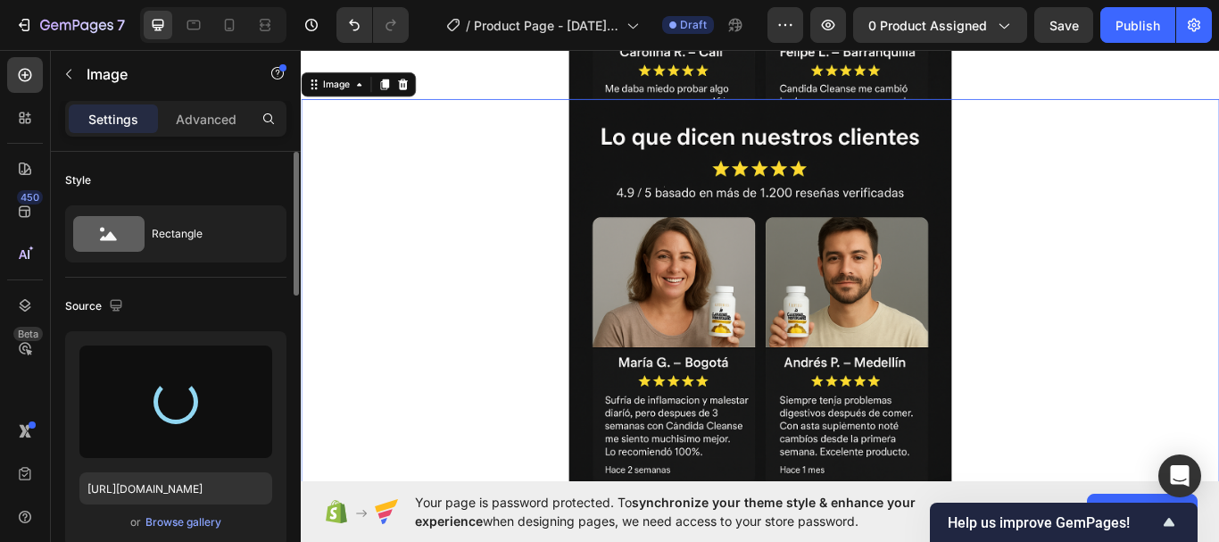
type input "[URL][DOMAIN_NAME]"
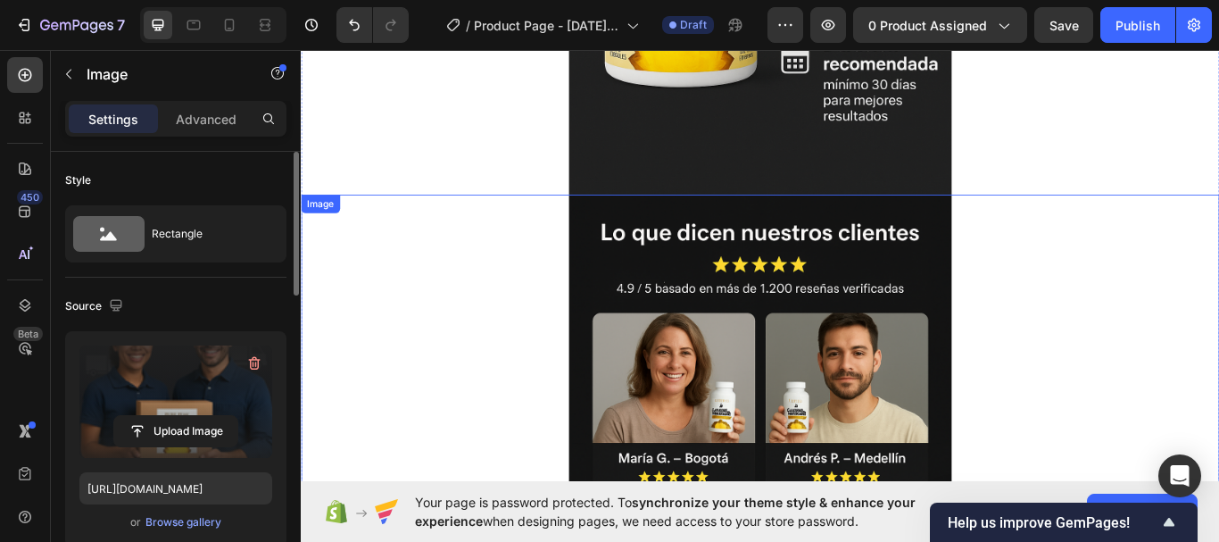
scroll to position [3905, 0]
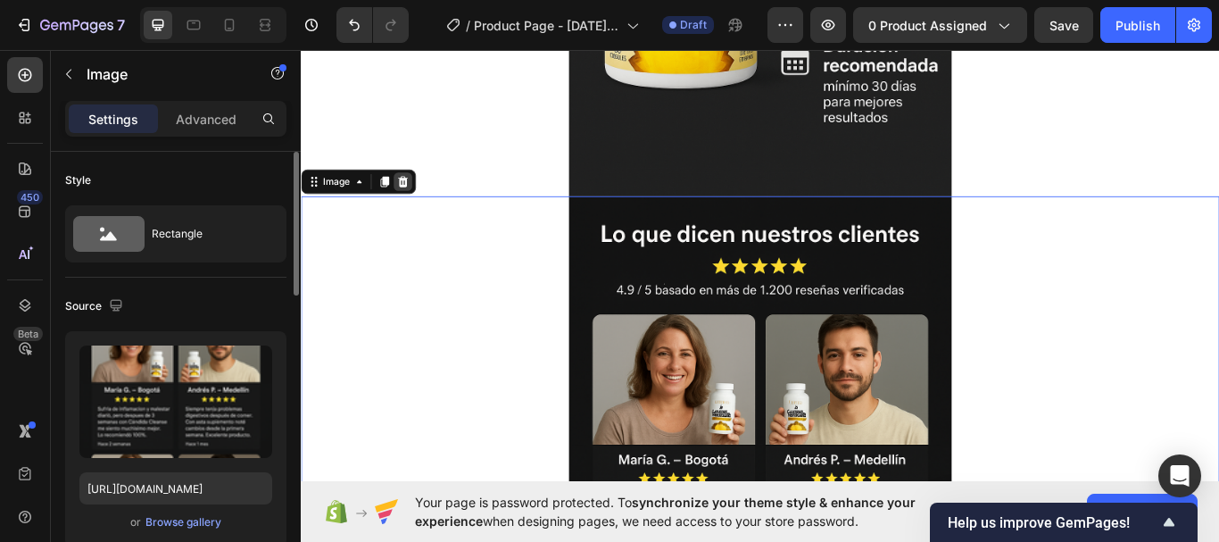
click at [423, 203] on icon at bounding box center [420, 204] width 12 height 12
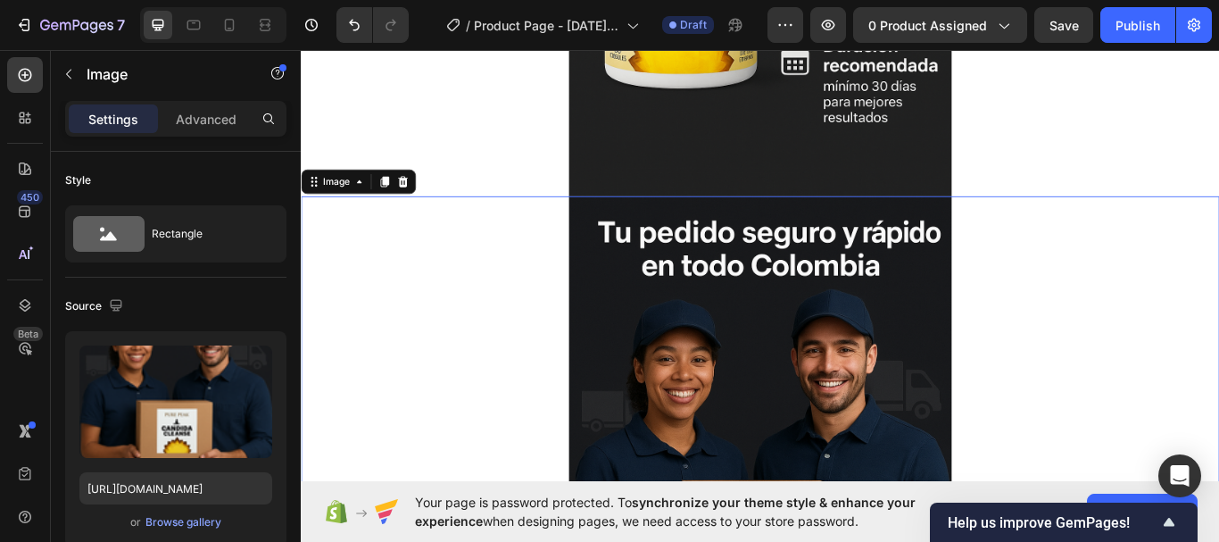
click at [397, 206] on icon at bounding box center [399, 204] width 10 height 12
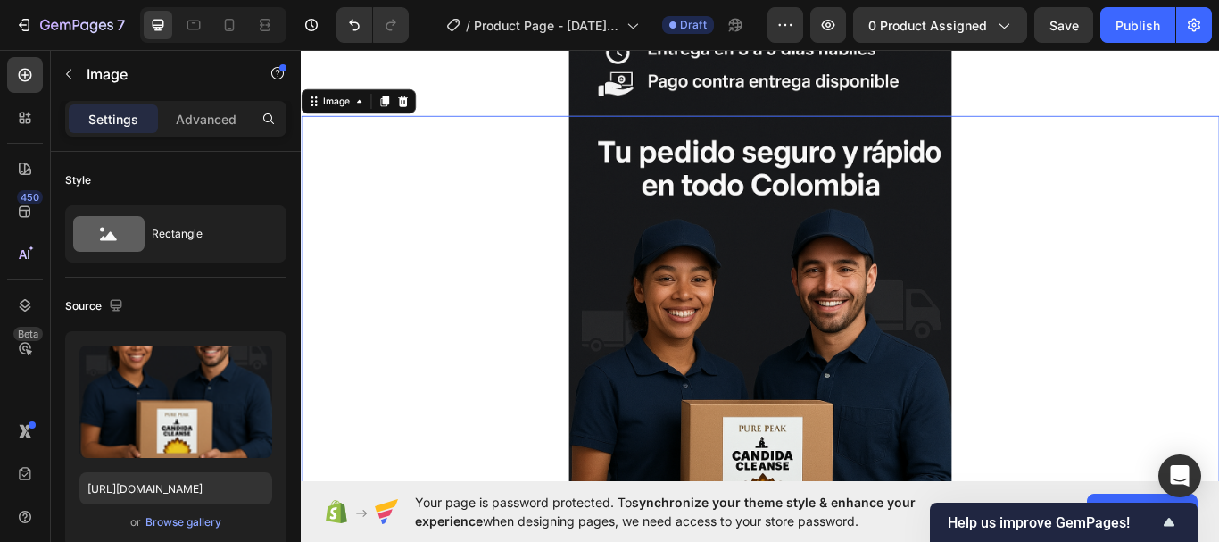
scroll to position [4688, 0]
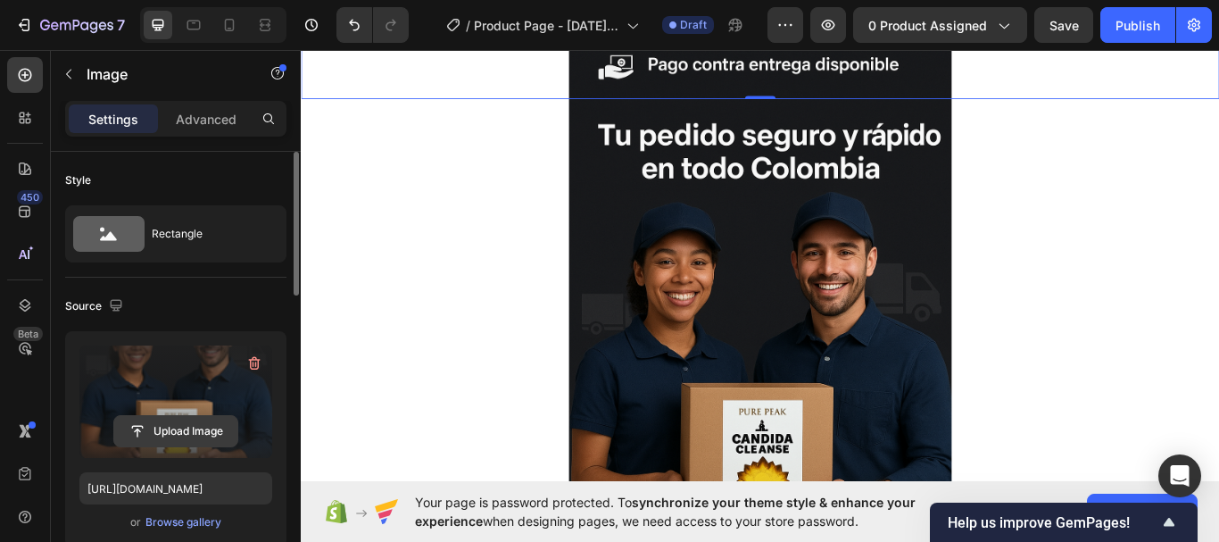
click at [170, 427] on input "file" at bounding box center [175, 431] width 123 height 30
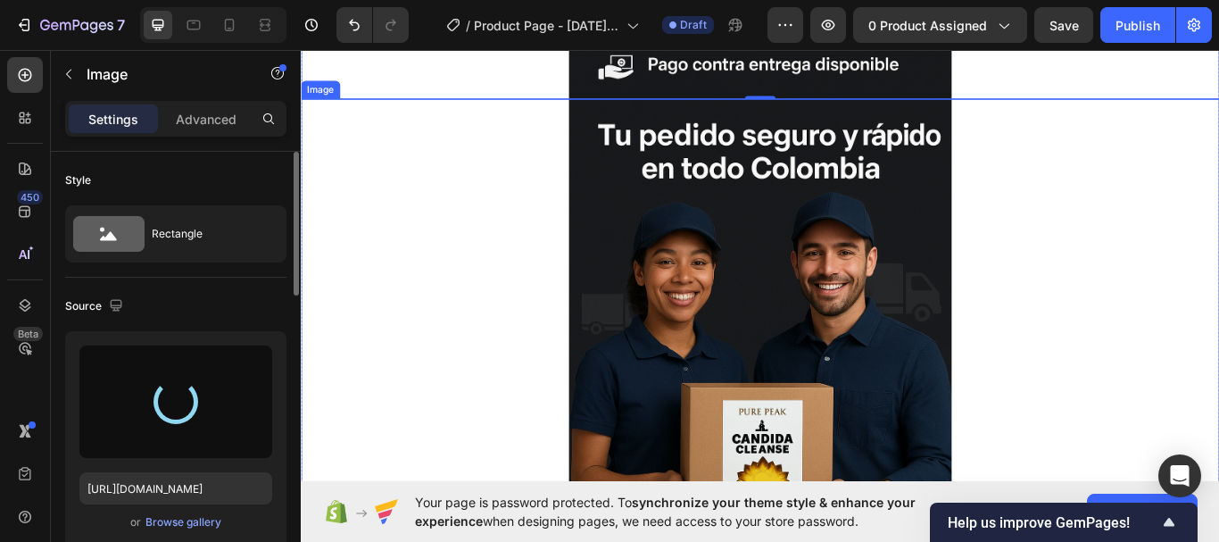
type input "[URL][DOMAIN_NAME]"
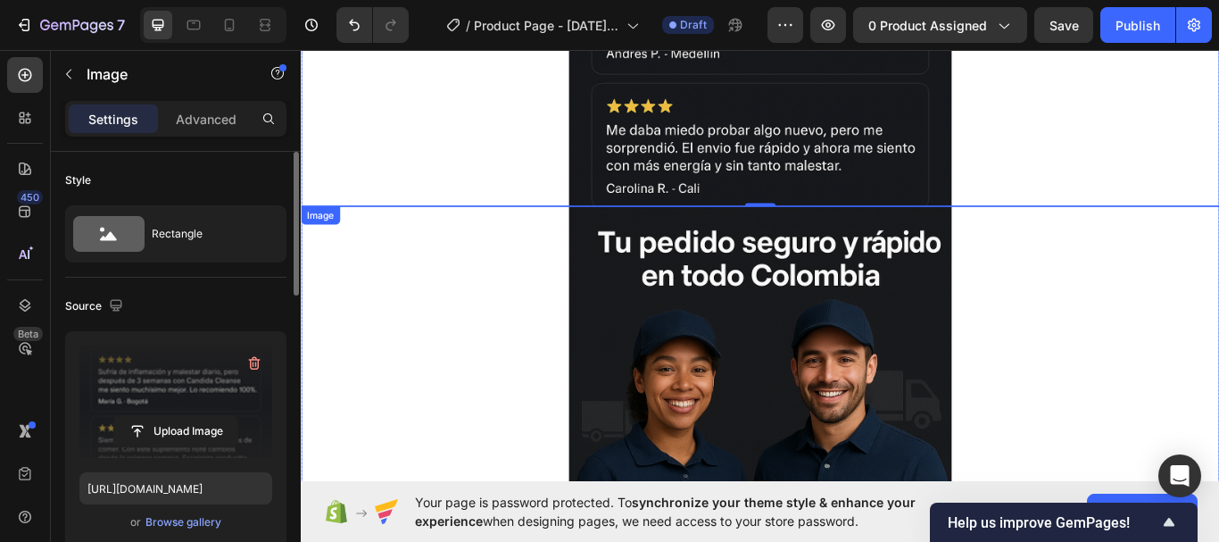
scroll to position [4562, 0]
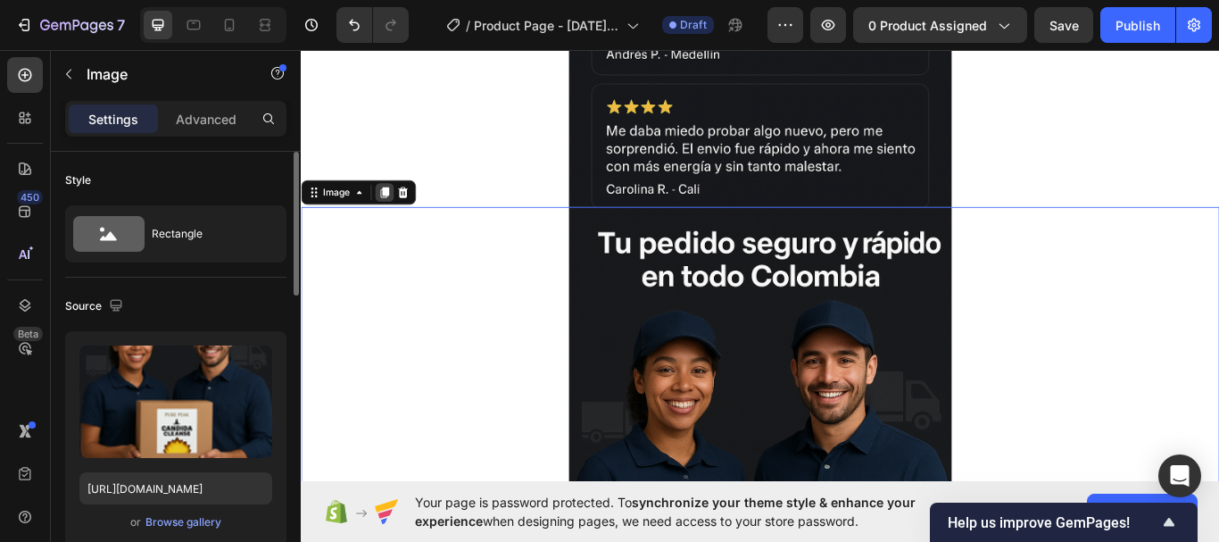
click at [399, 217] on icon at bounding box center [399, 217] width 10 height 12
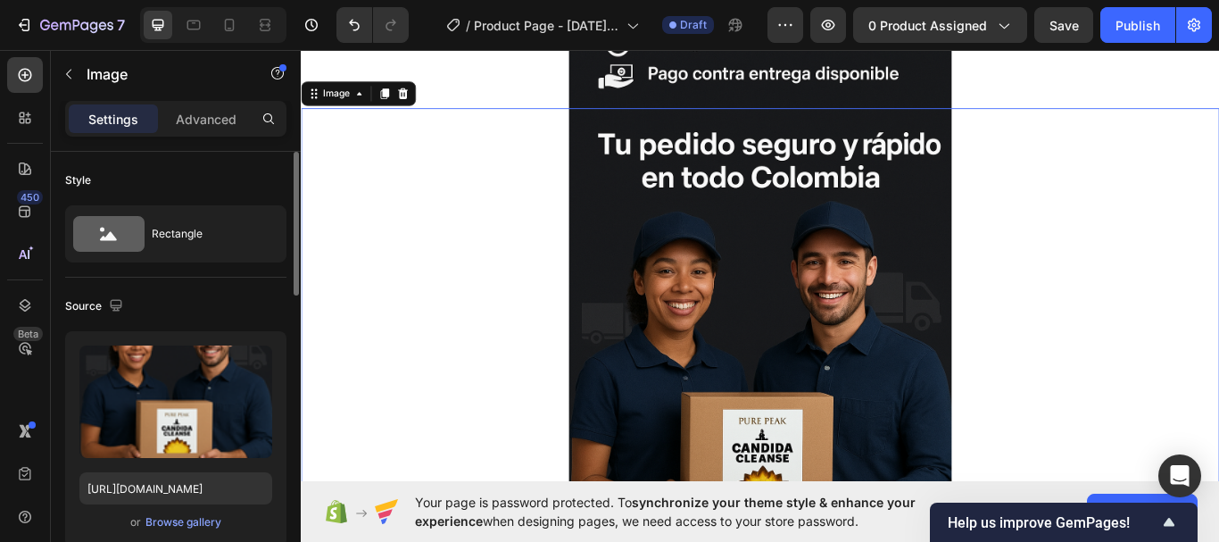
scroll to position [5357, 0]
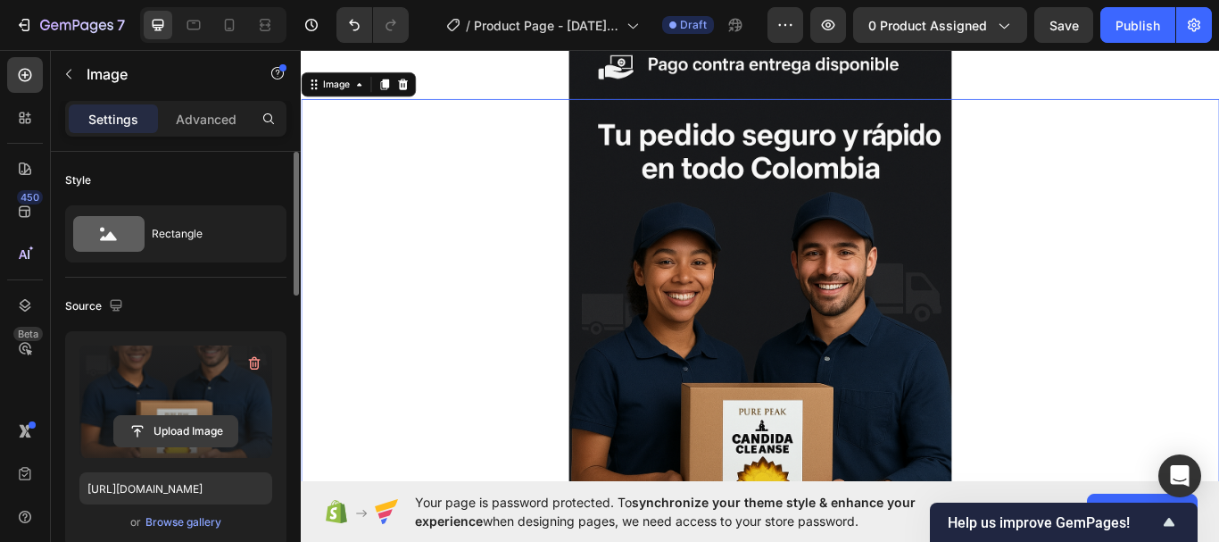
click at [168, 428] on input "file" at bounding box center [175, 431] width 123 height 30
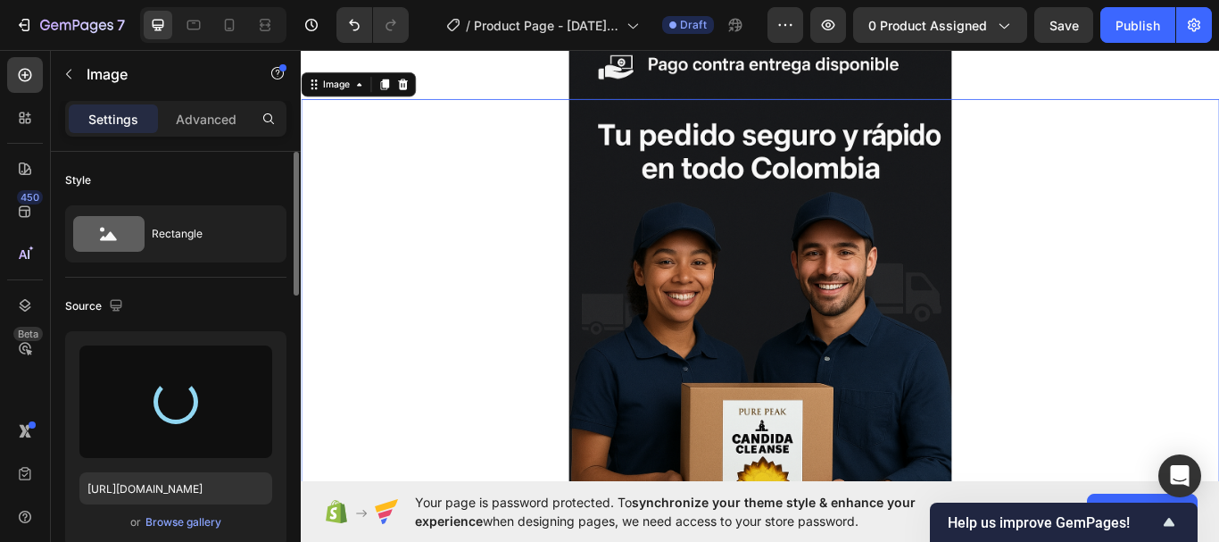
type input "[URL][DOMAIN_NAME]"
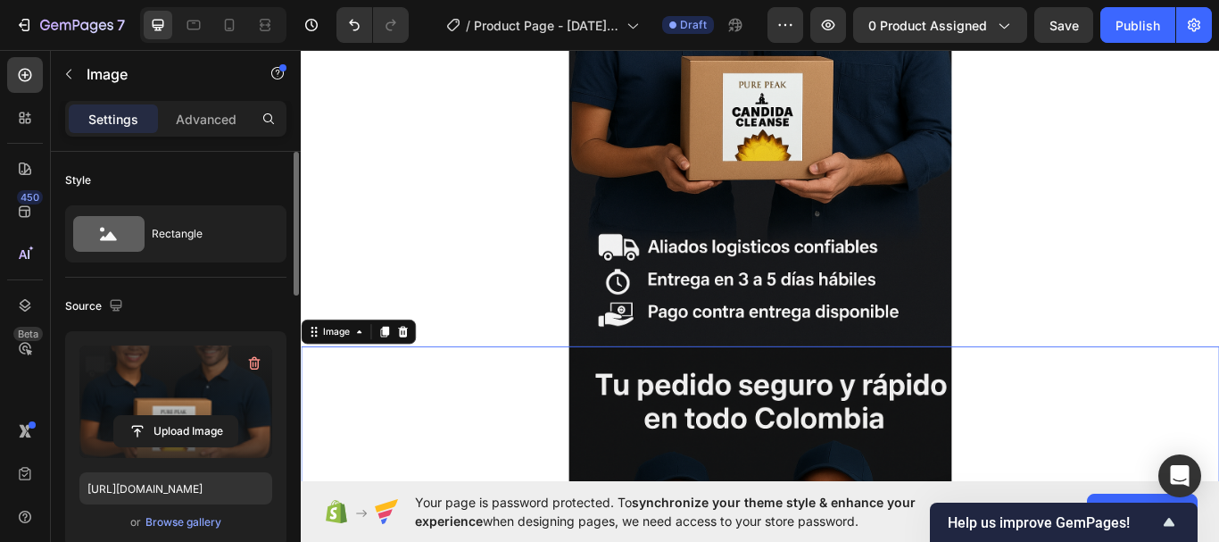
scroll to position [5064, 0]
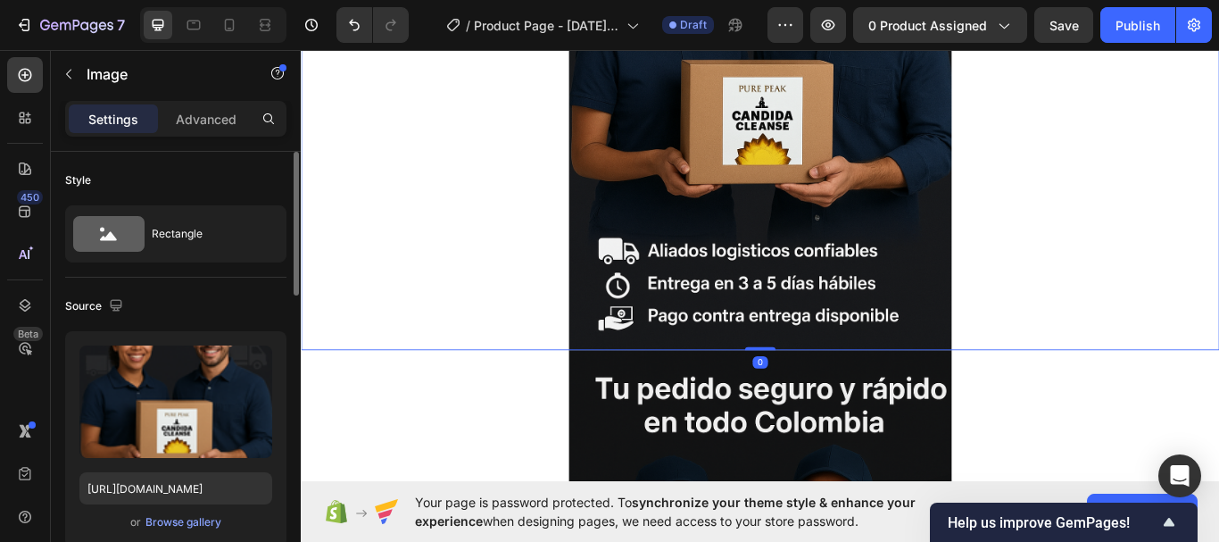
click at [790, 213] on img at bounding box center [836, 65] width 446 height 669
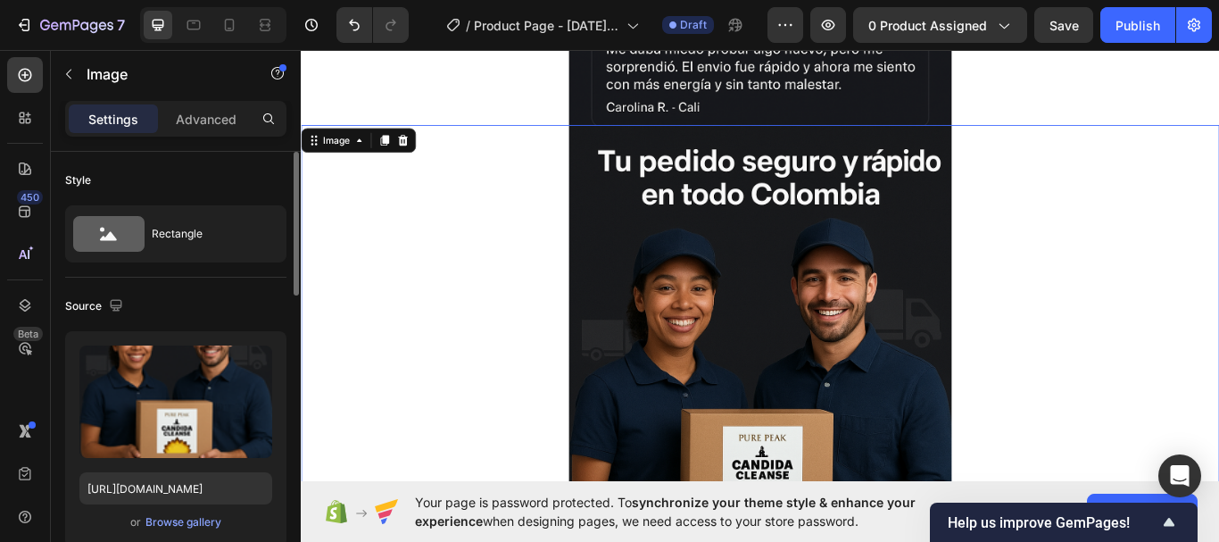
scroll to position [4656, 0]
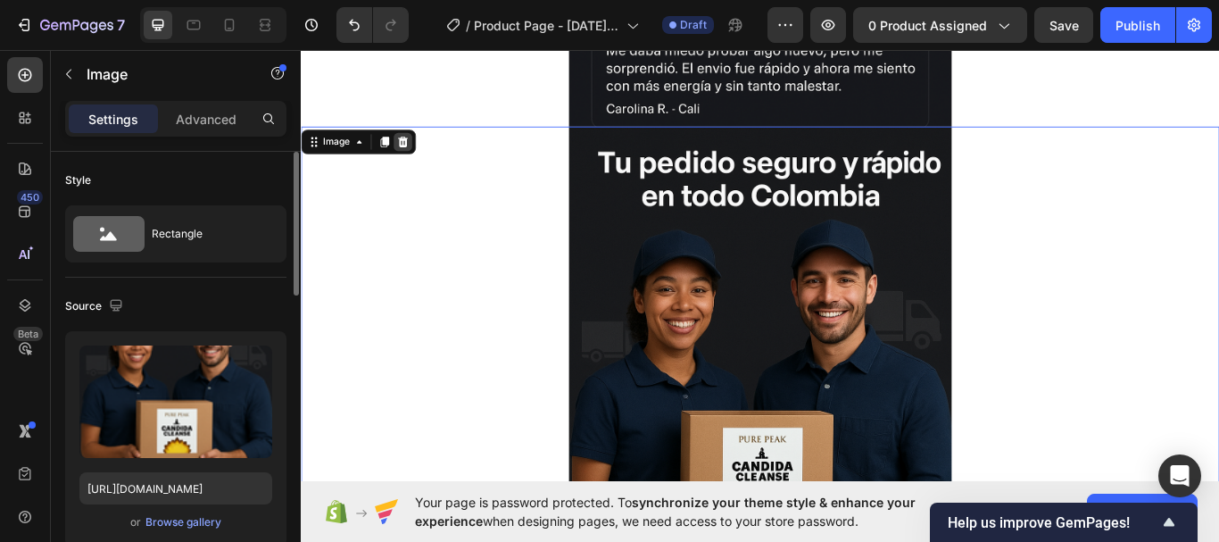
click at [419, 157] on icon at bounding box center [420, 158] width 12 height 12
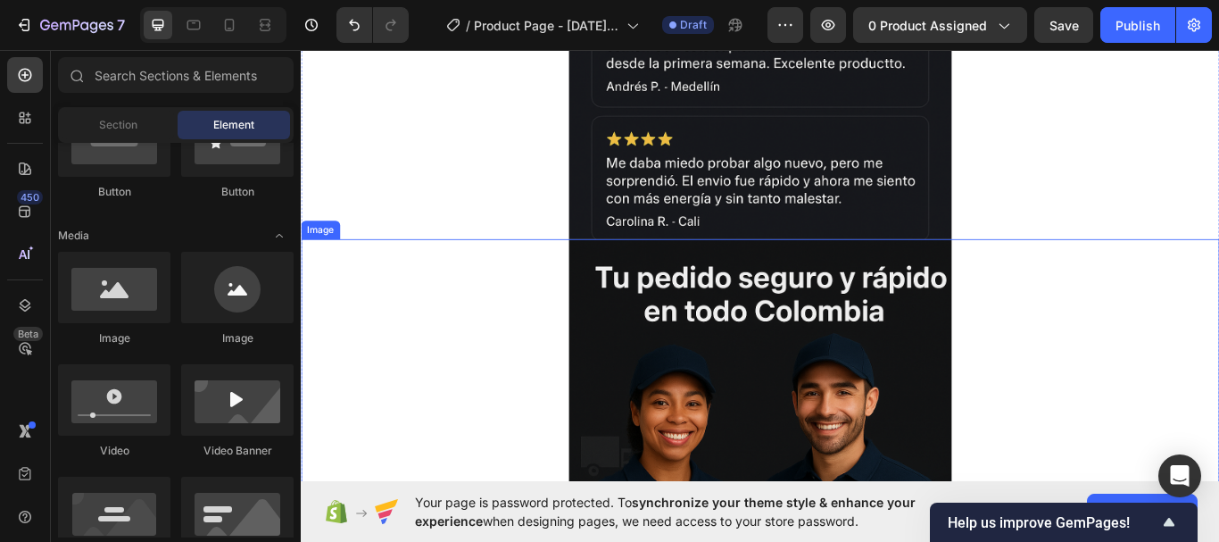
scroll to position [4474, 0]
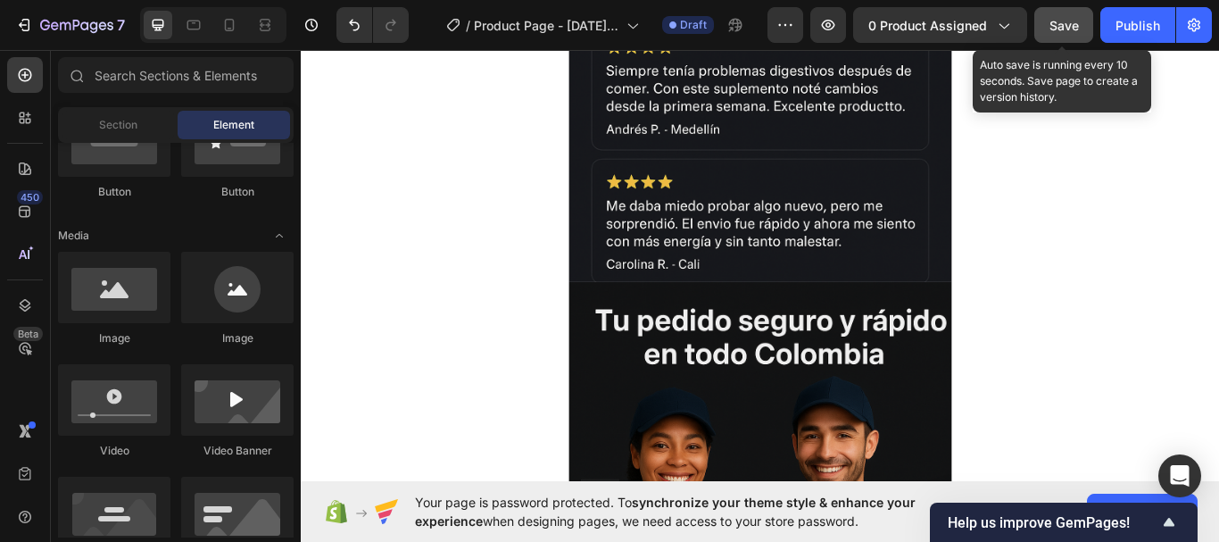
click at [1054, 29] on span "Save" at bounding box center [1063, 25] width 29 height 15
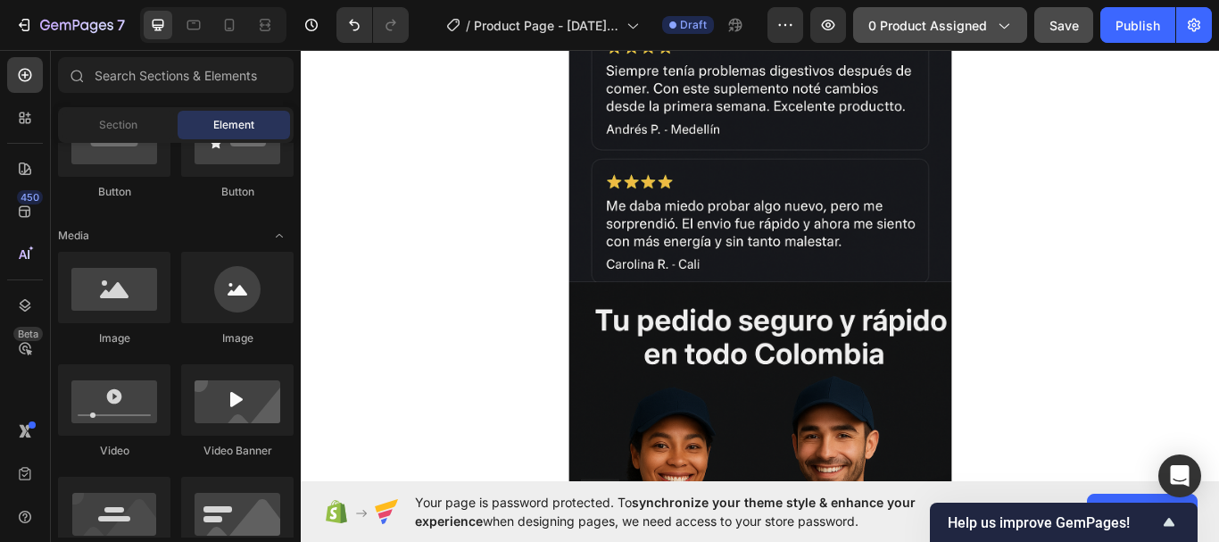
click at [908, 34] on span "0 product assigned" at bounding box center [927, 25] width 119 height 19
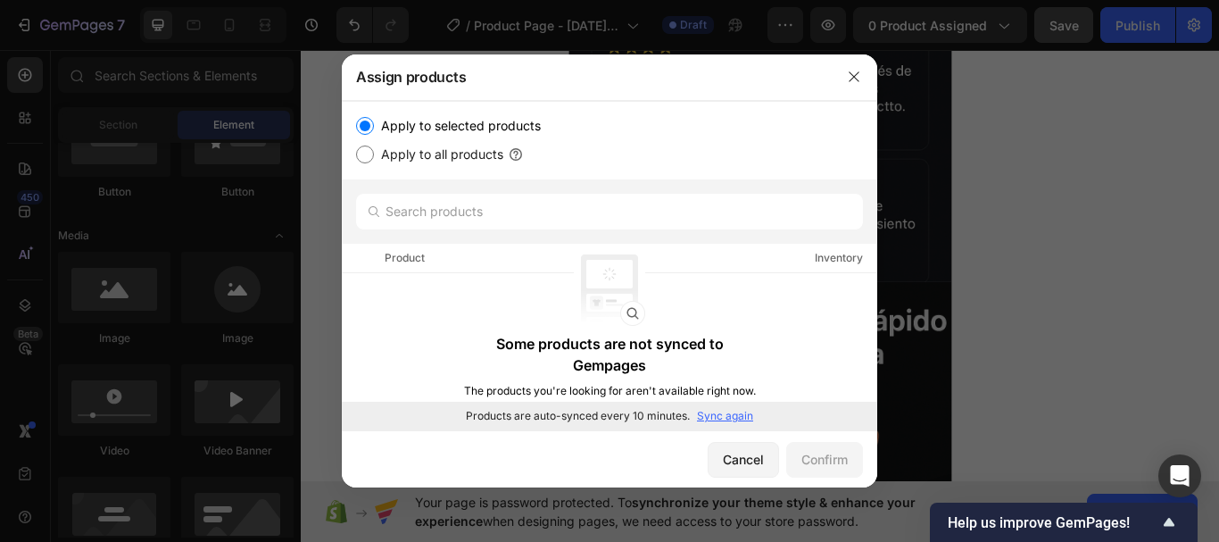
click at [717, 413] on p "Sync again" at bounding box center [725, 416] width 56 height 16
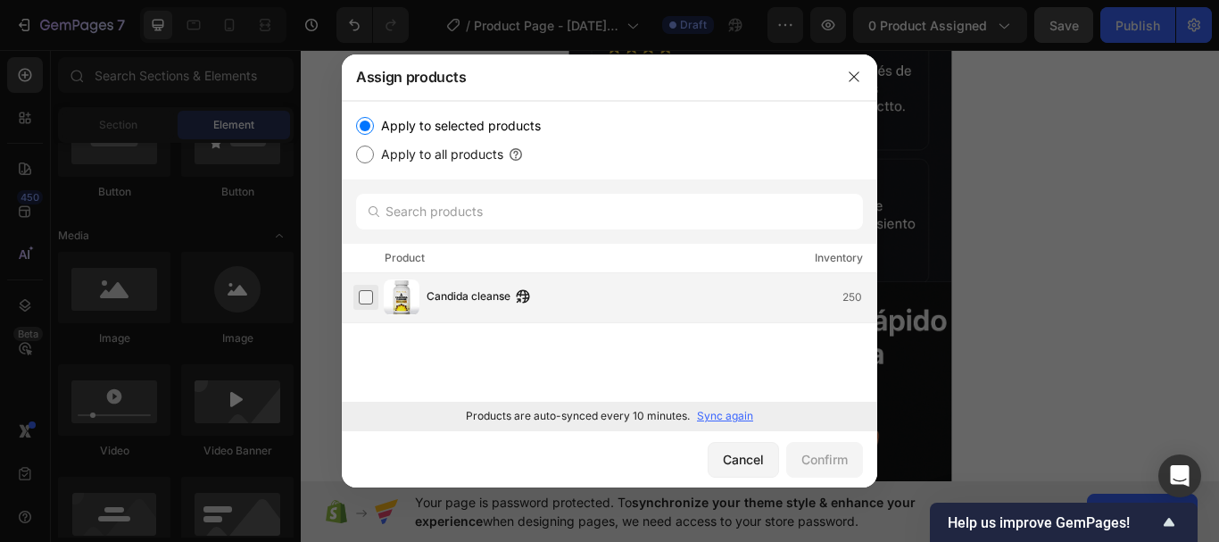
click at [361, 304] on label at bounding box center [366, 297] width 14 height 14
click at [809, 456] on div "Confirm" at bounding box center [824, 459] width 46 height 19
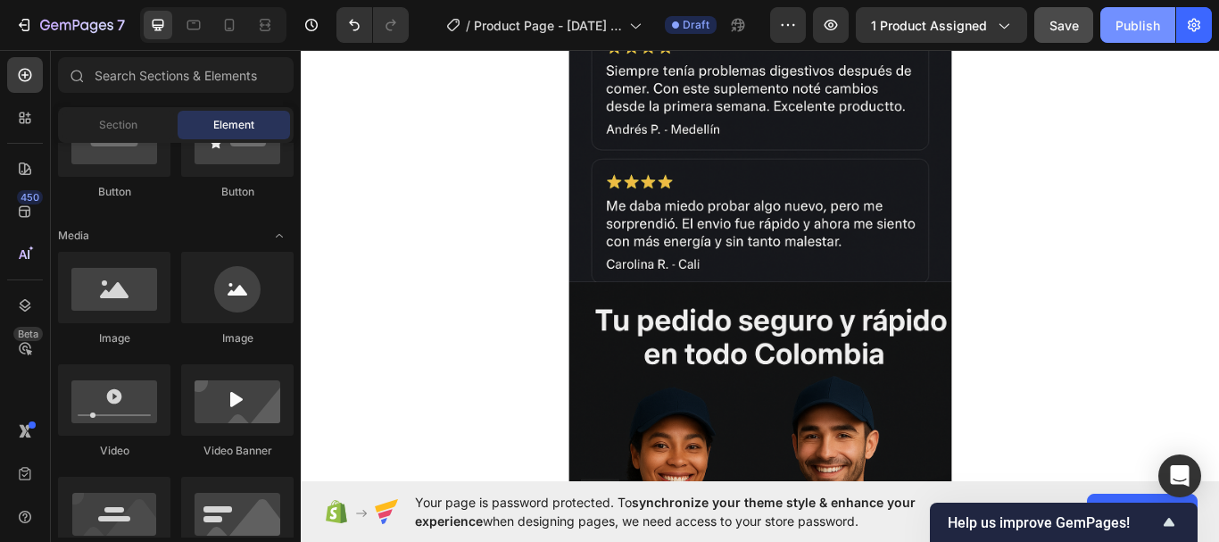
click at [1134, 21] on div "Publish" at bounding box center [1137, 25] width 45 height 19
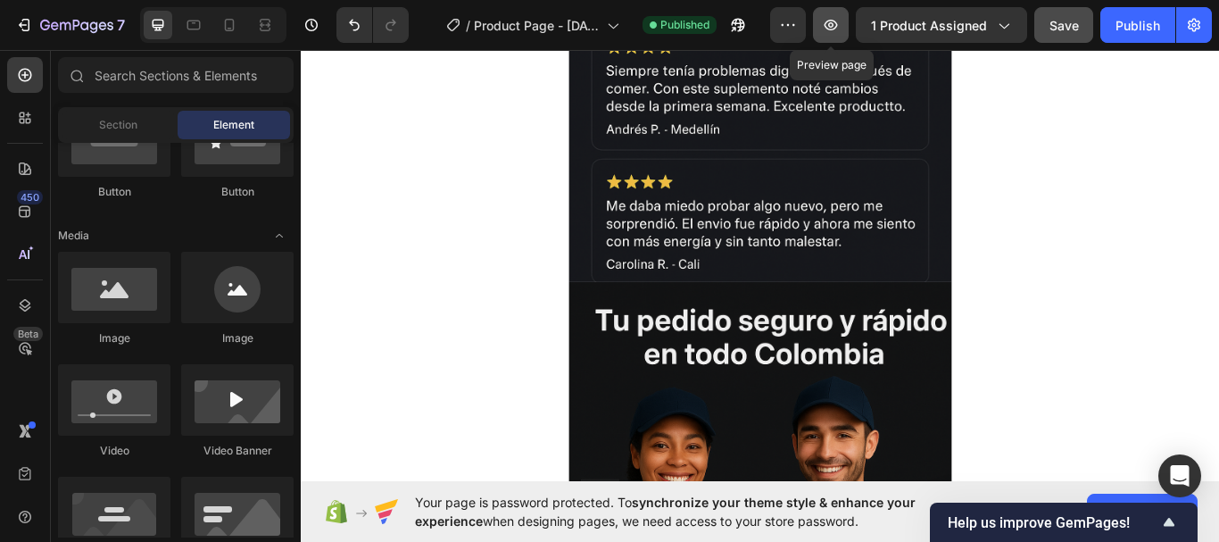
click at [830, 19] on icon "button" at bounding box center [831, 25] width 18 height 18
click at [834, 27] on icon "button" at bounding box center [830, 24] width 5 height 5
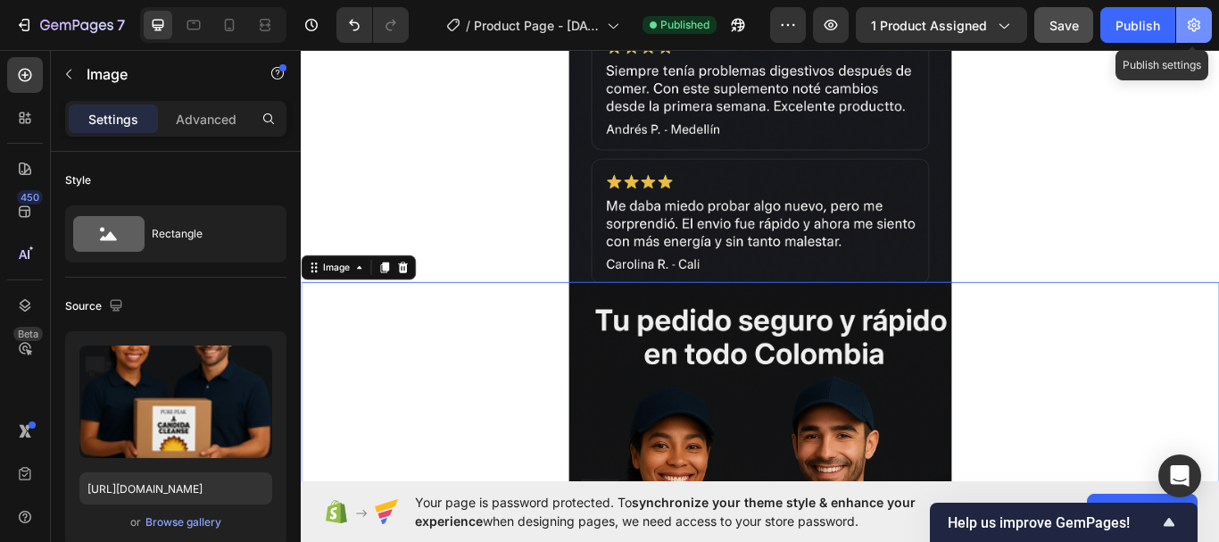
click at [1192, 35] on button "button" at bounding box center [1194, 25] width 36 height 36
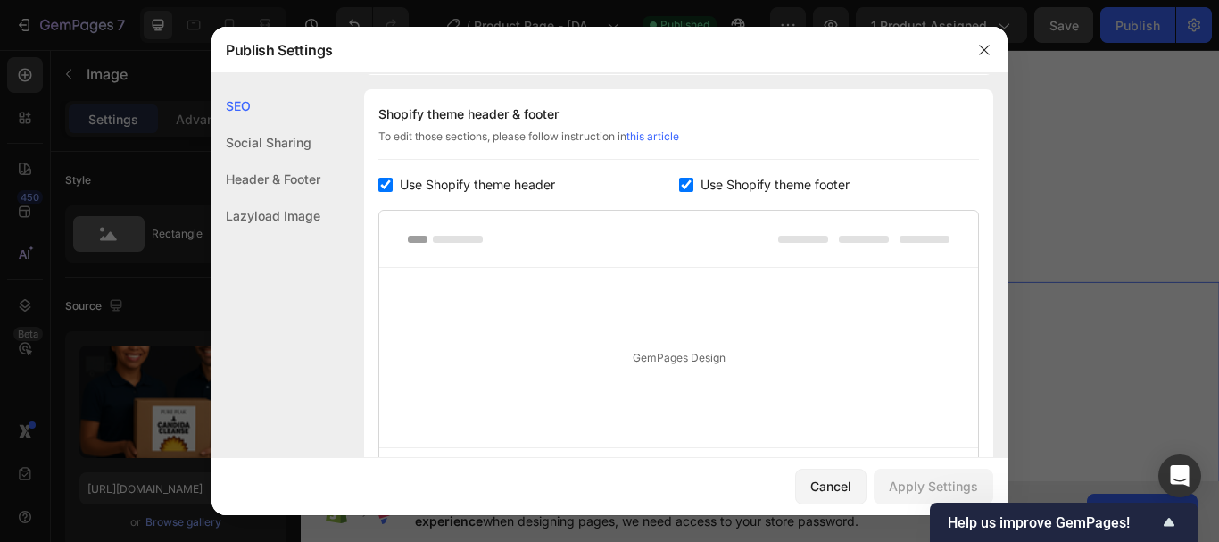
scroll to position [309, 0]
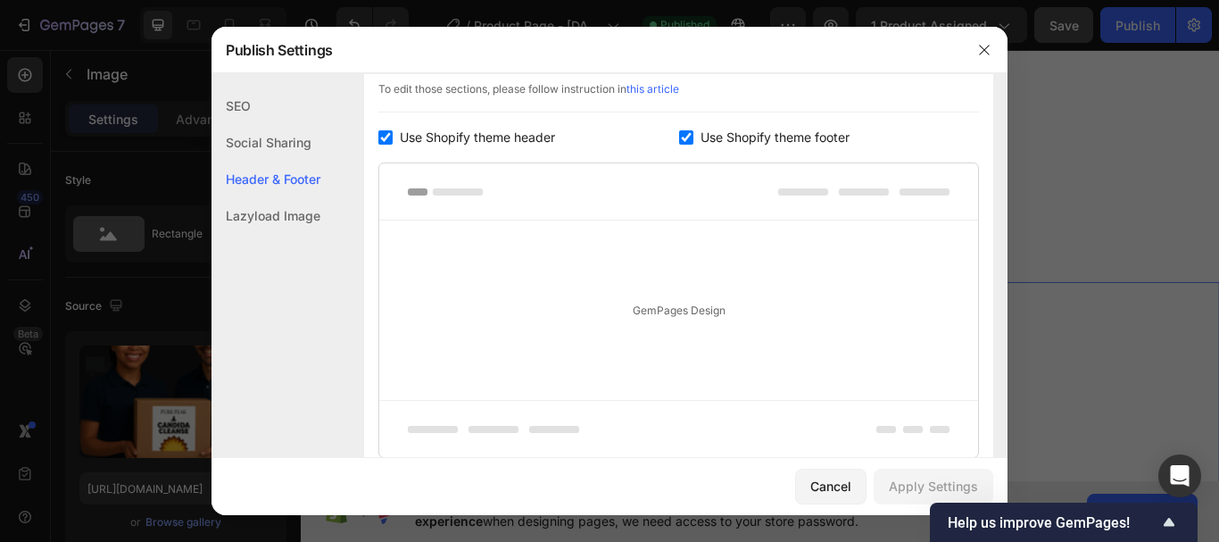
click at [384, 141] on input "checkbox" at bounding box center [385, 137] width 14 height 14
checkbox input "false"
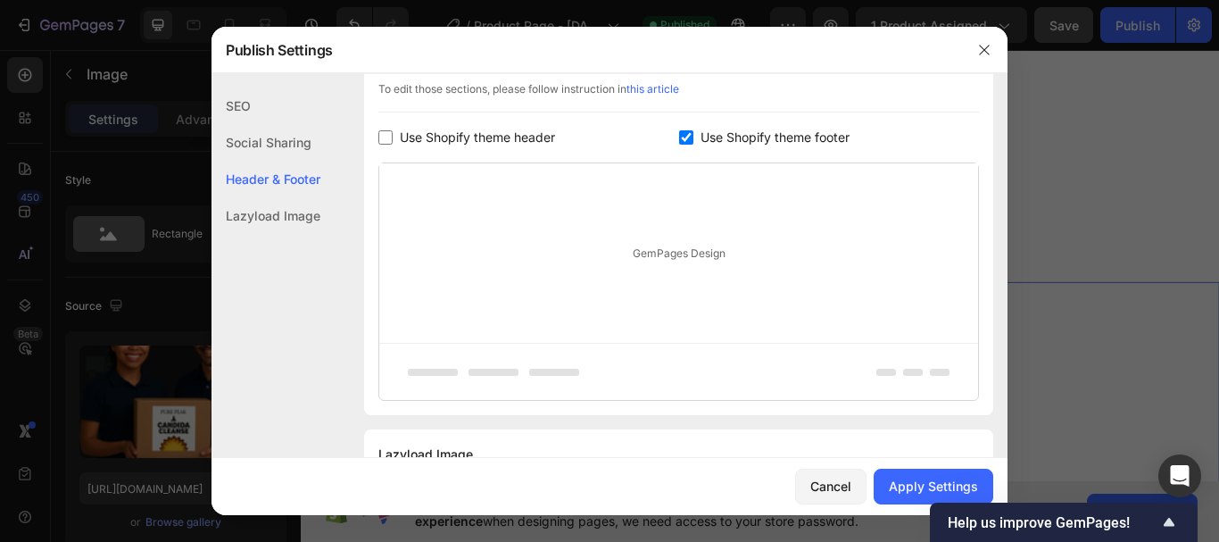
click at [679, 135] on input "checkbox" at bounding box center [686, 137] width 14 height 14
checkbox input "false"
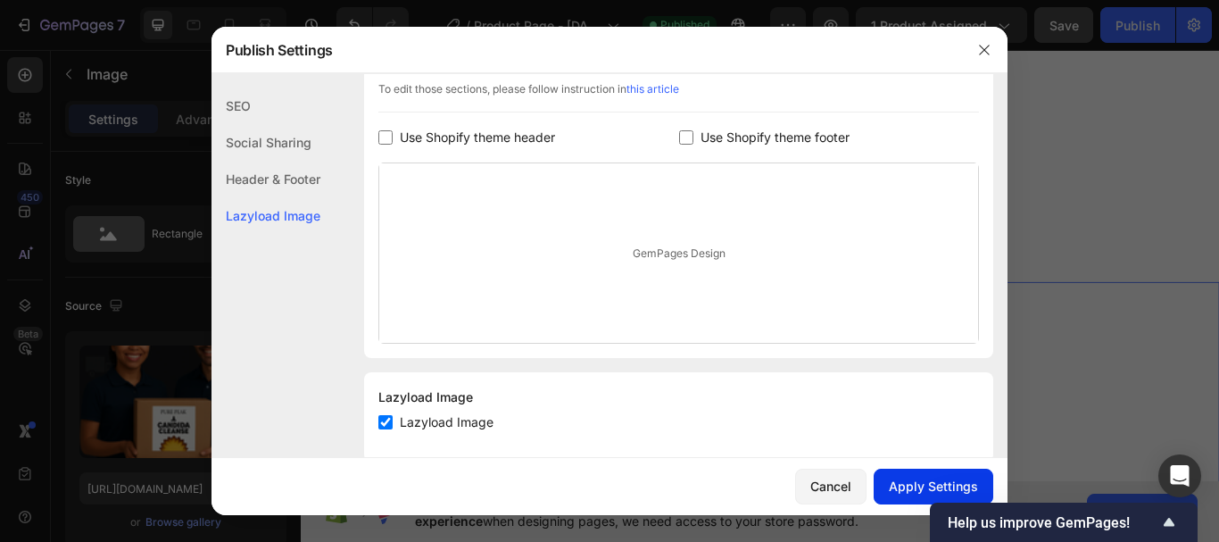
click at [909, 486] on div "Apply Settings" at bounding box center [933, 486] width 89 height 19
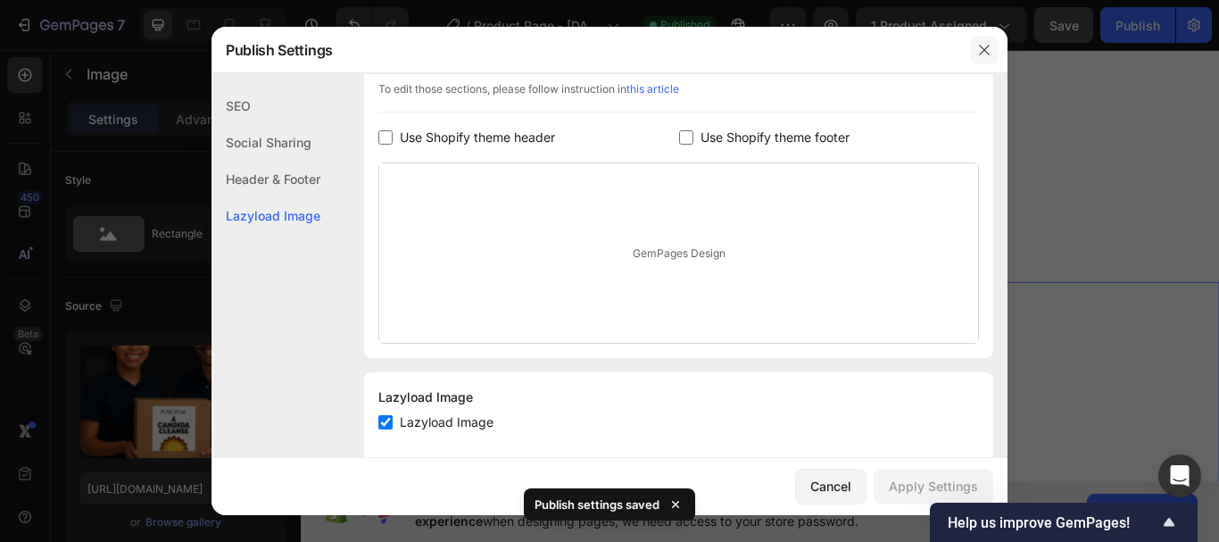
click at [984, 46] on icon "button" at bounding box center [984, 50] width 14 height 14
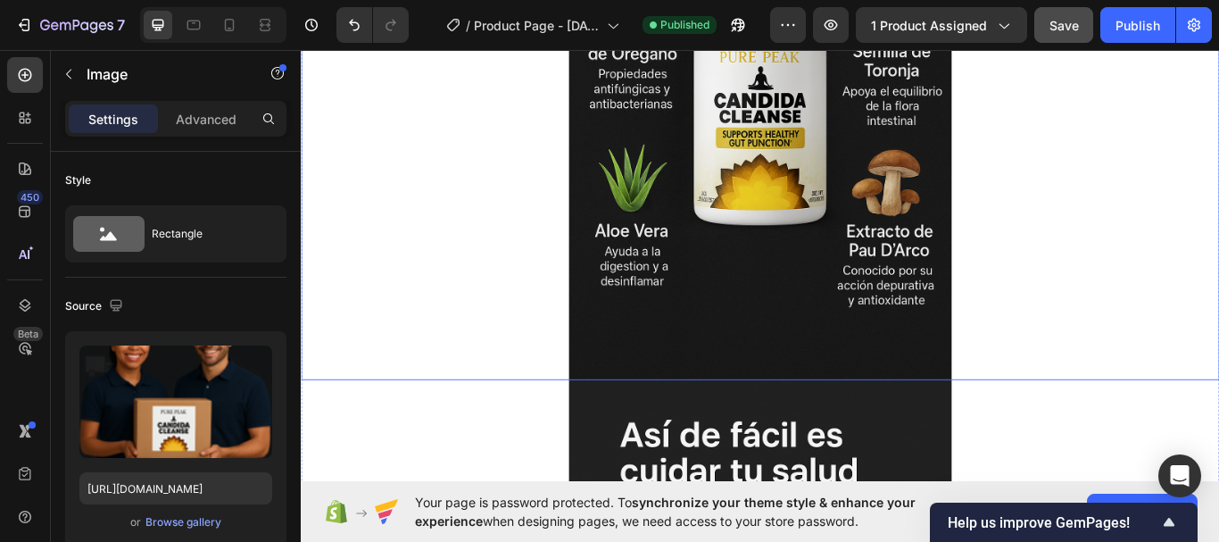
scroll to position [3009, 0]
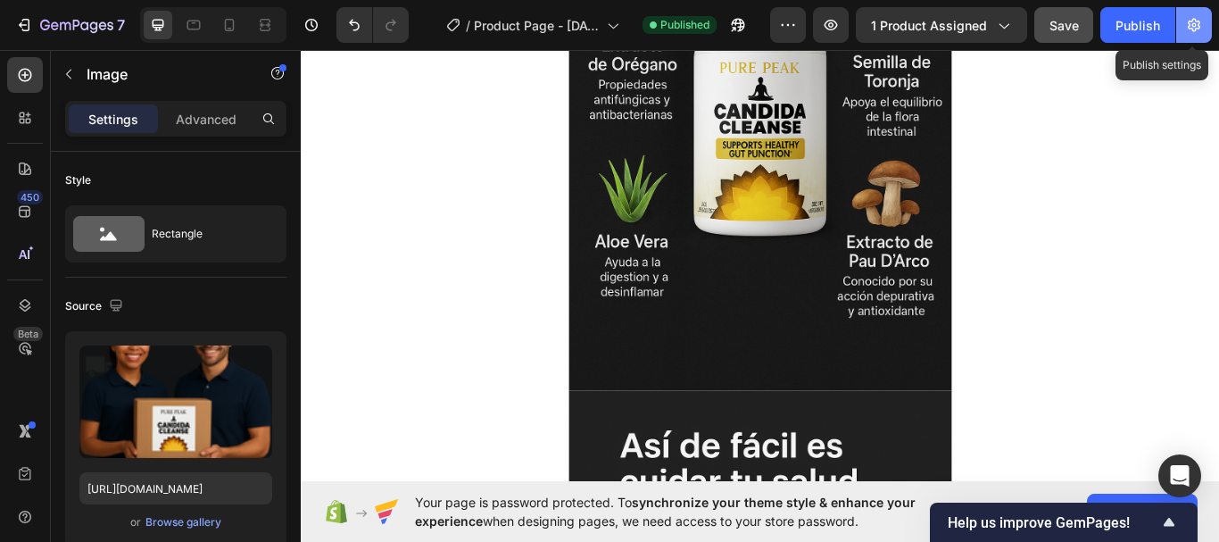
click at [1187, 27] on icon "button" at bounding box center [1194, 25] width 18 height 18
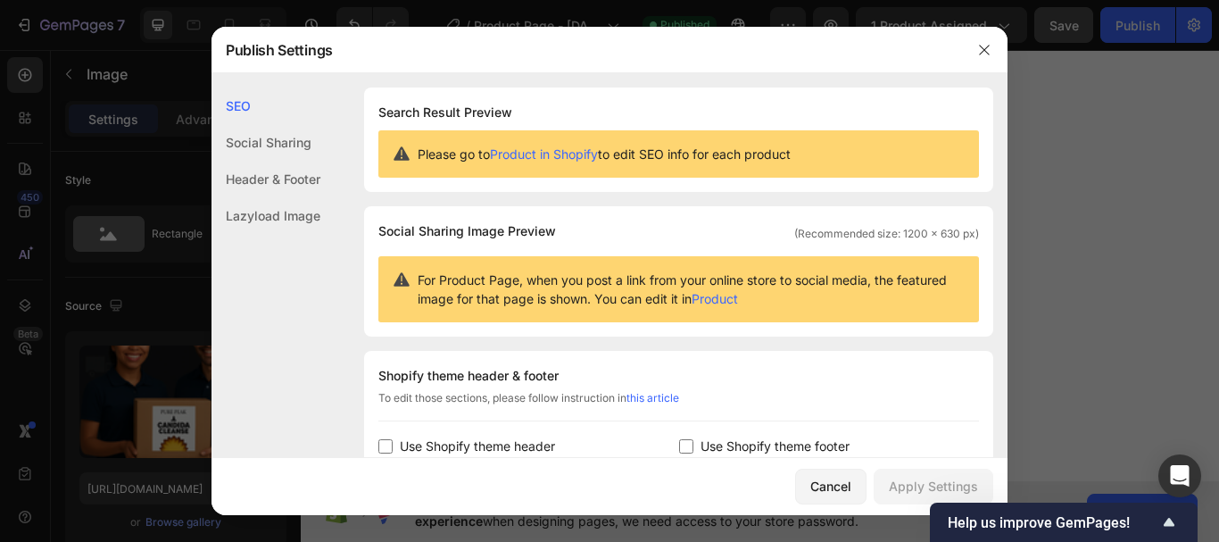
click at [1121, 160] on div at bounding box center [609, 271] width 1219 height 542
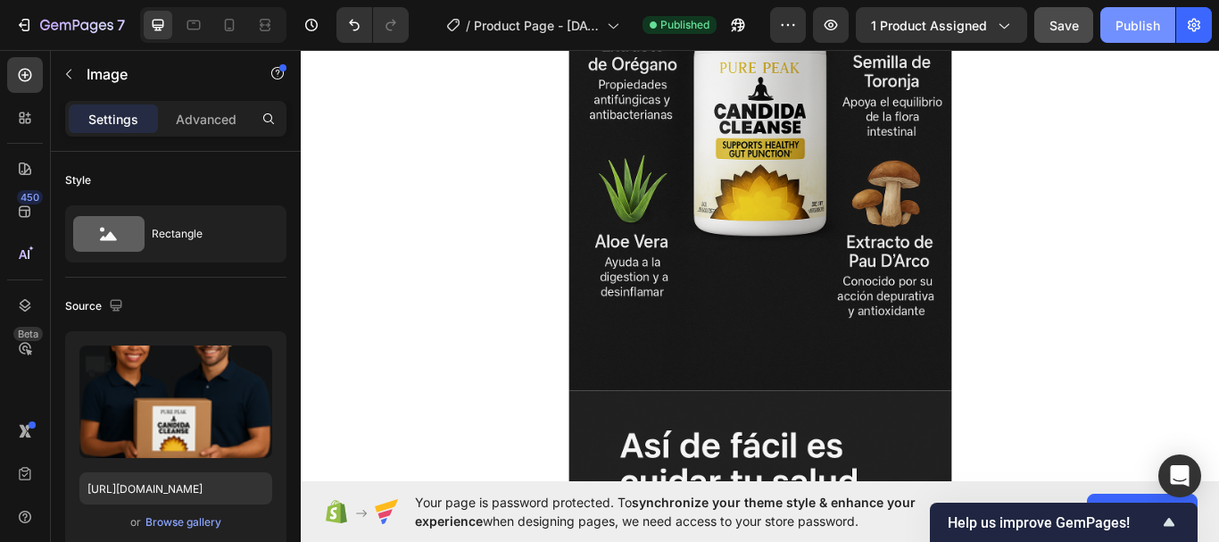
click at [1128, 37] on button "Publish" at bounding box center [1137, 25] width 75 height 36
